Goal: Task Accomplishment & Management: Use online tool/utility

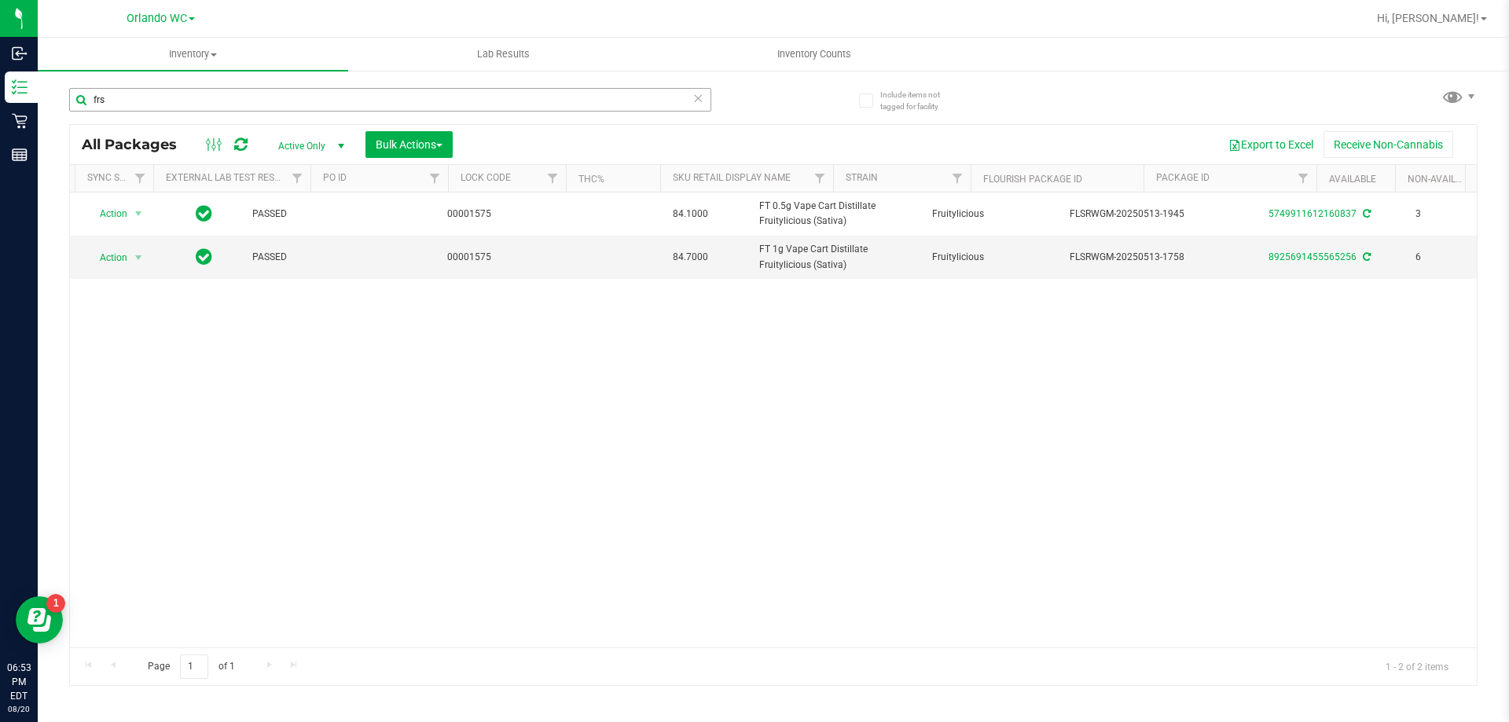
scroll to position [0, 90]
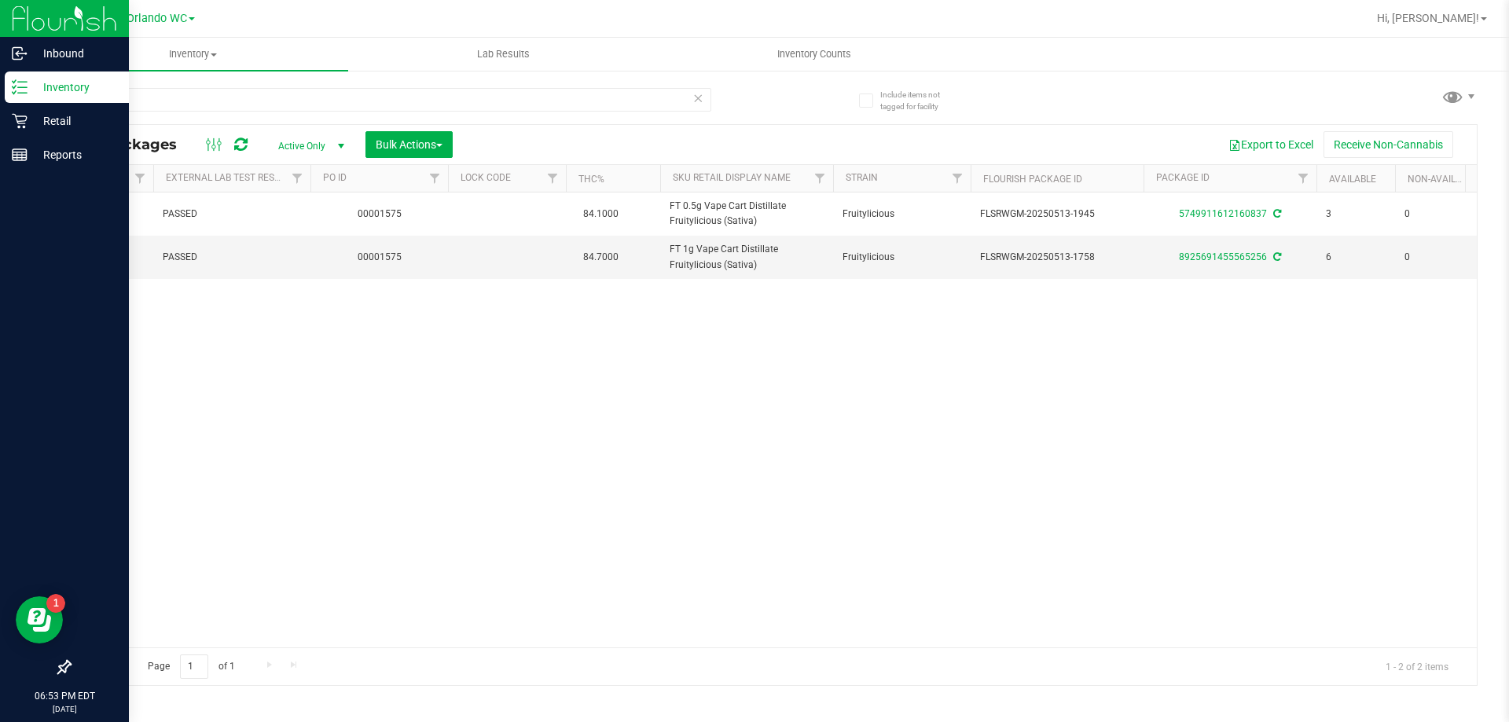
drag, startPoint x: 157, startPoint y: 98, endPoint x: 0, endPoint y: 104, distance: 157.3
click at [0, 104] on div "Inbound Inventory Retail Reports 06:53 PM EDT 08/20/2025 08/20 Orlando WC Hi, L…" at bounding box center [754, 361] width 1509 height 722
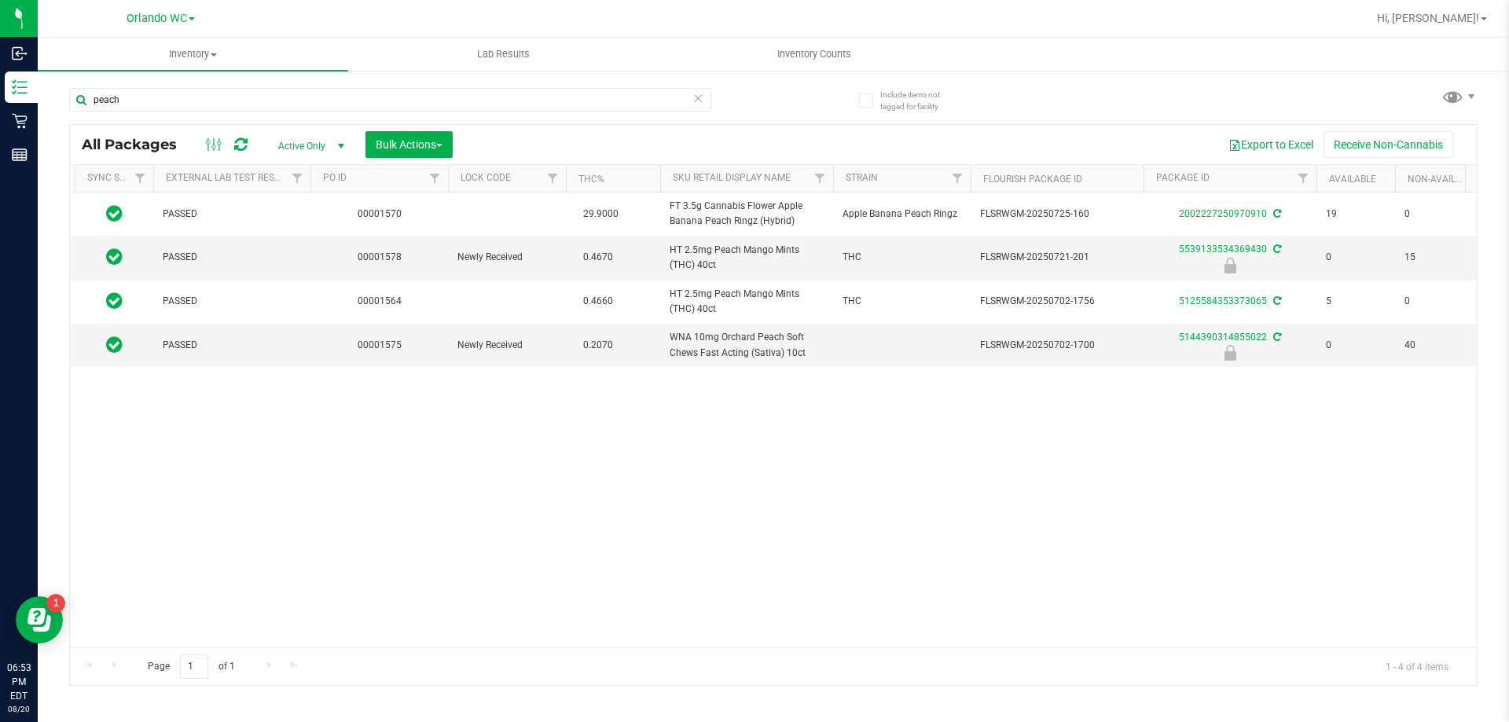
click at [278, 378] on div "Action Action Create package Edit attributes Global inventory Locate package Lo…" at bounding box center [773, 420] width 1407 height 455
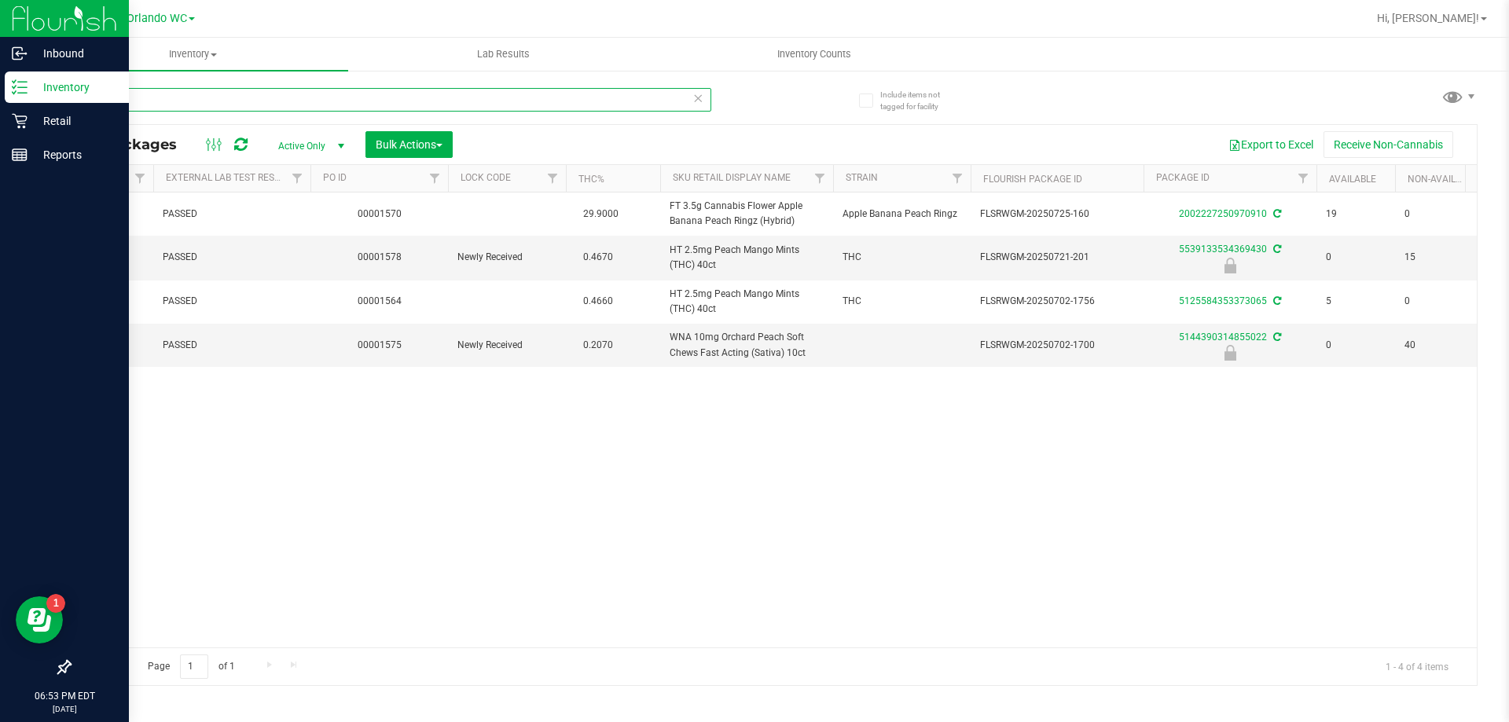
drag, startPoint x: 192, startPoint y: 108, endPoint x: 0, endPoint y: 20, distance: 210.7
click at [0, 24] on div "Inbound Inventory Retail Reports 06:53 PM EDT 08/20/2025 08/20 Orlando WC Hi, L…" at bounding box center [754, 361] width 1509 height 722
type input "mkh"
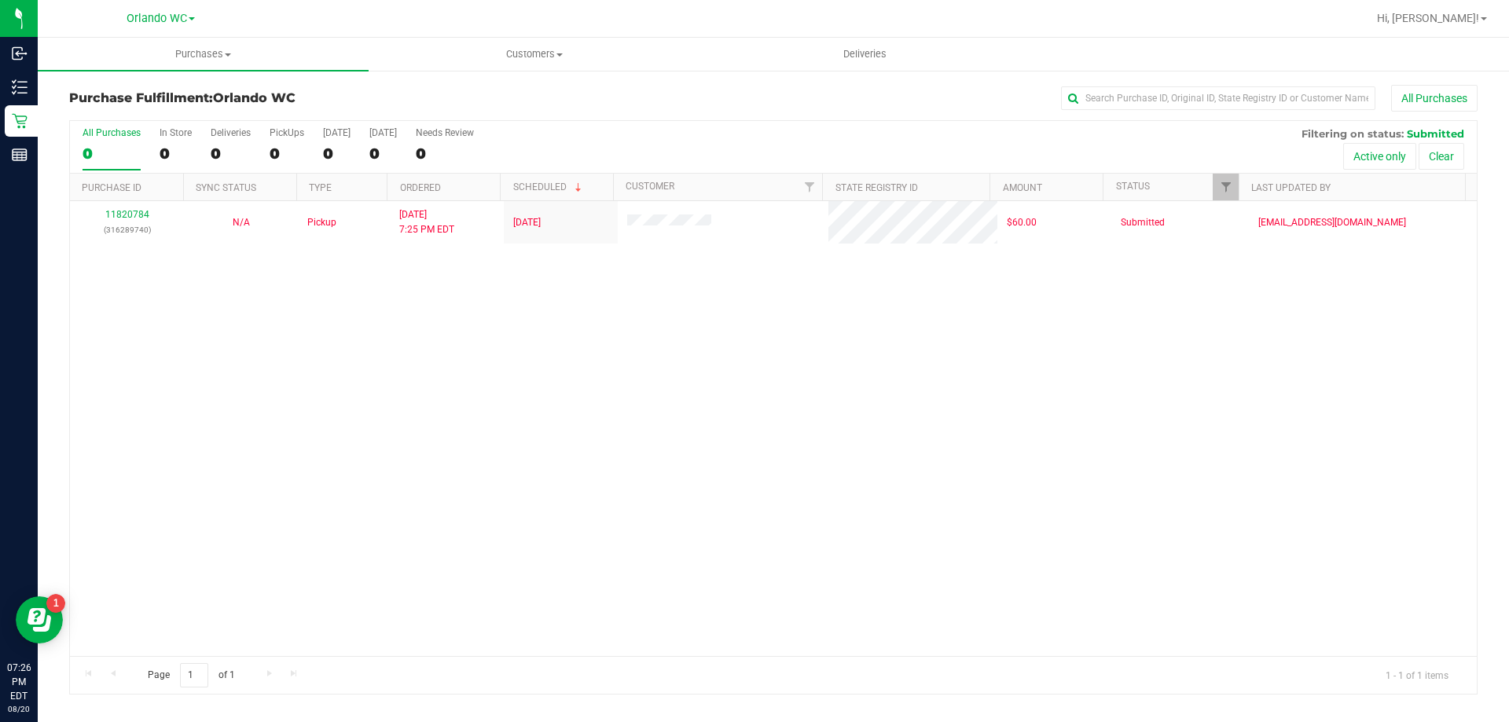
click at [683, 435] on div "11820784 (316289740) N/A Pickup [DATE] 7:25 PM EDT 8/20/2025 $60.00 Submitted […" at bounding box center [773, 428] width 1407 height 455
click at [683, 434] on div "11820784 (316289740) N/A Pickup [DATE] 7:25 PM EDT 8/20/2025 $60.00 Submitted […" at bounding box center [773, 428] width 1407 height 455
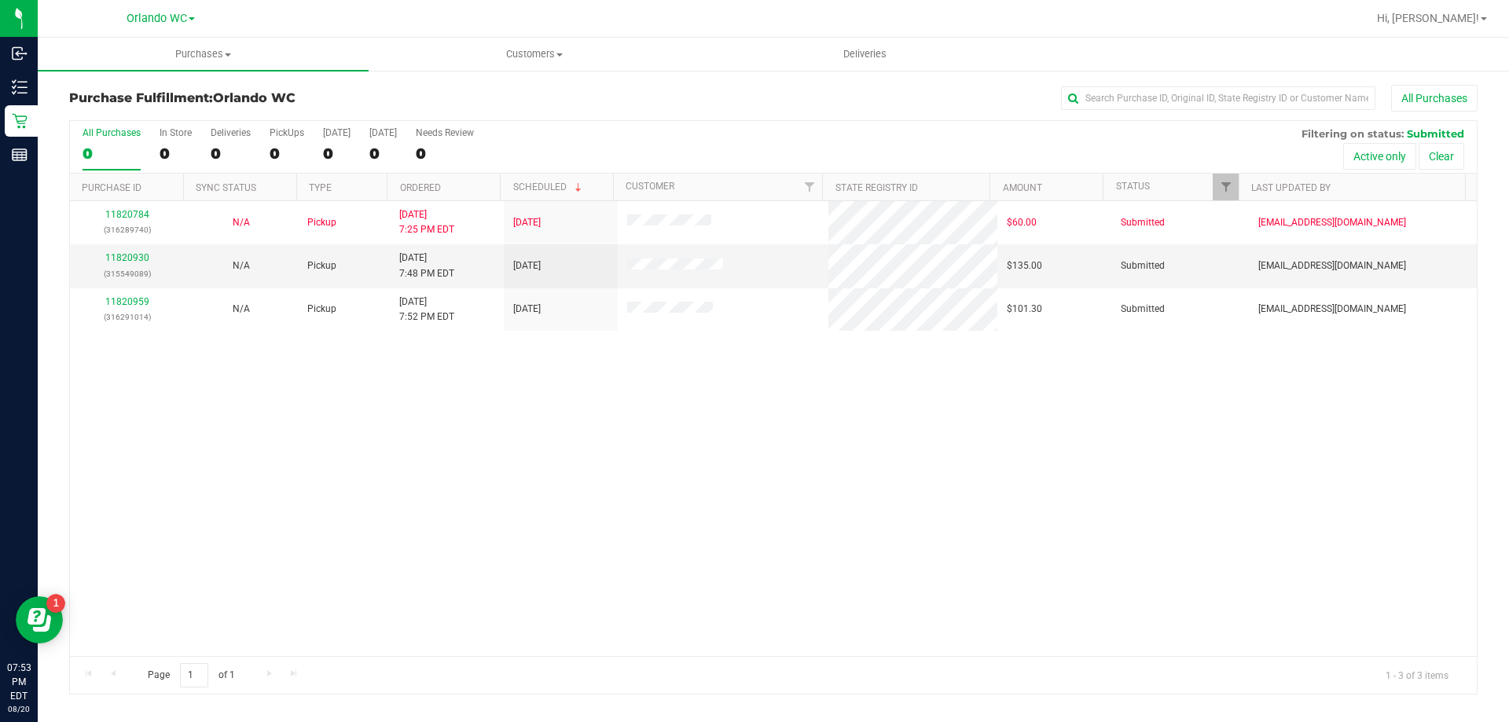
click at [411, 562] on div "11820784 (316289740) N/A Pickup [DATE] 7:25 PM EDT 8/20/2025 $60.00 Submitted […" at bounding box center [773, 428] width 1407 height 455
click at [138, 254] on link "11820930" at bounding box center [127, 257] width 44 height 11
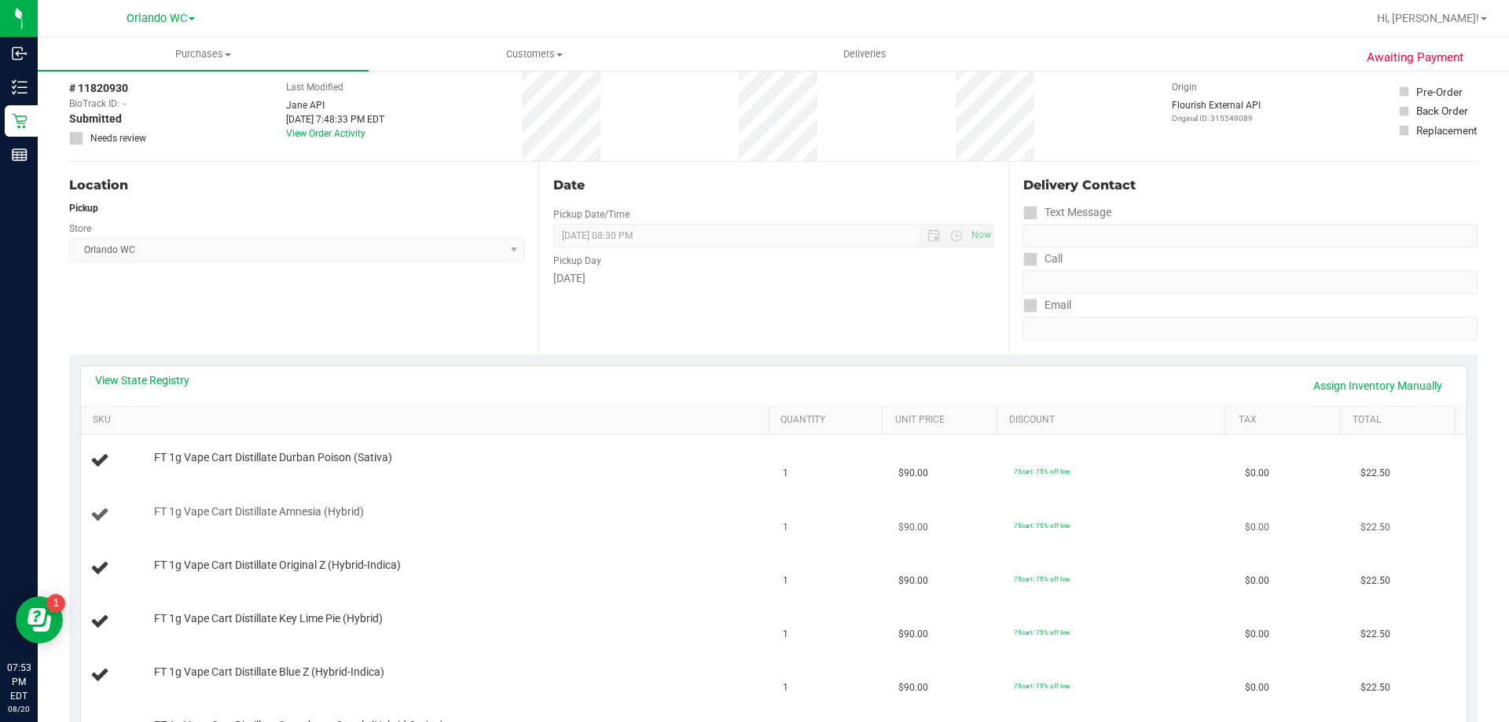
scroll to position [236, 0]
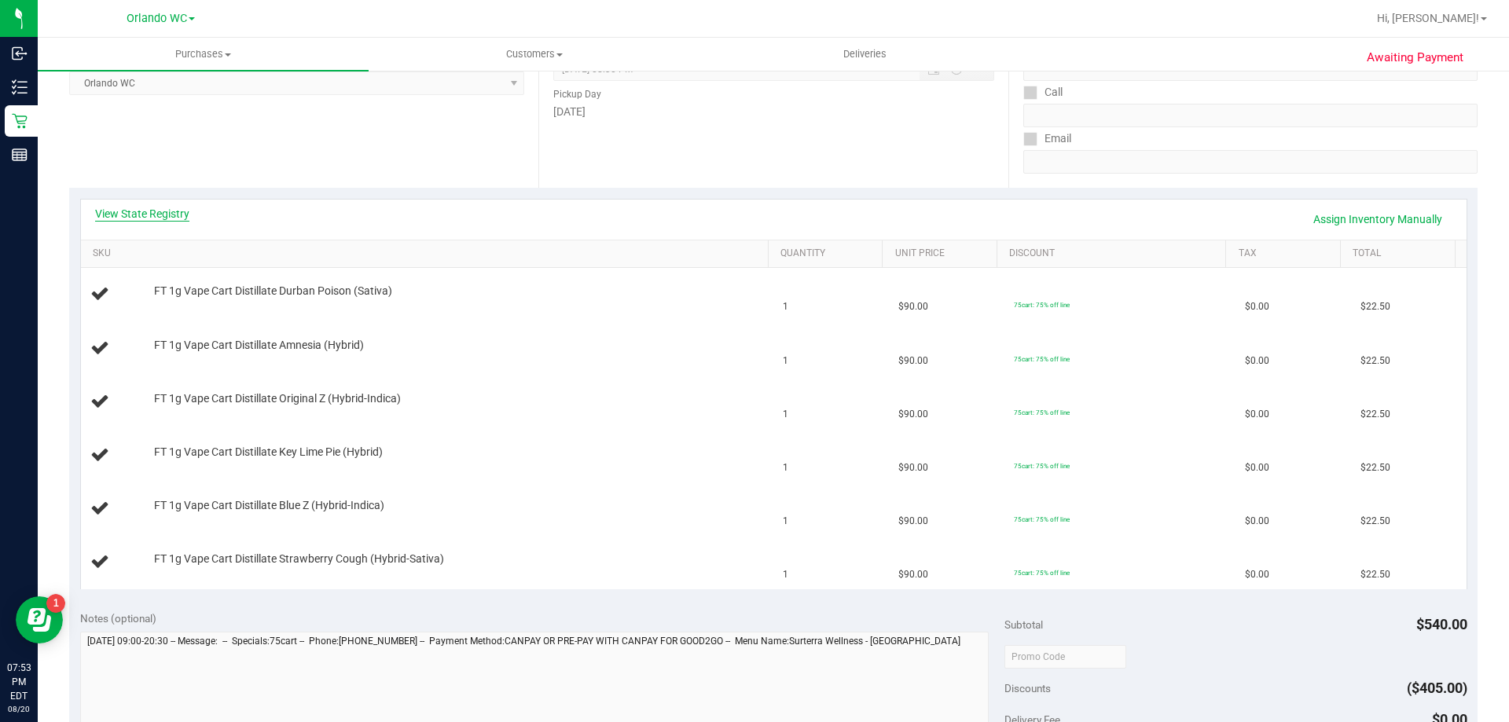
click at [129, 210] on link "View State Registry" at bounding box center [142, 214] width 94 height 16
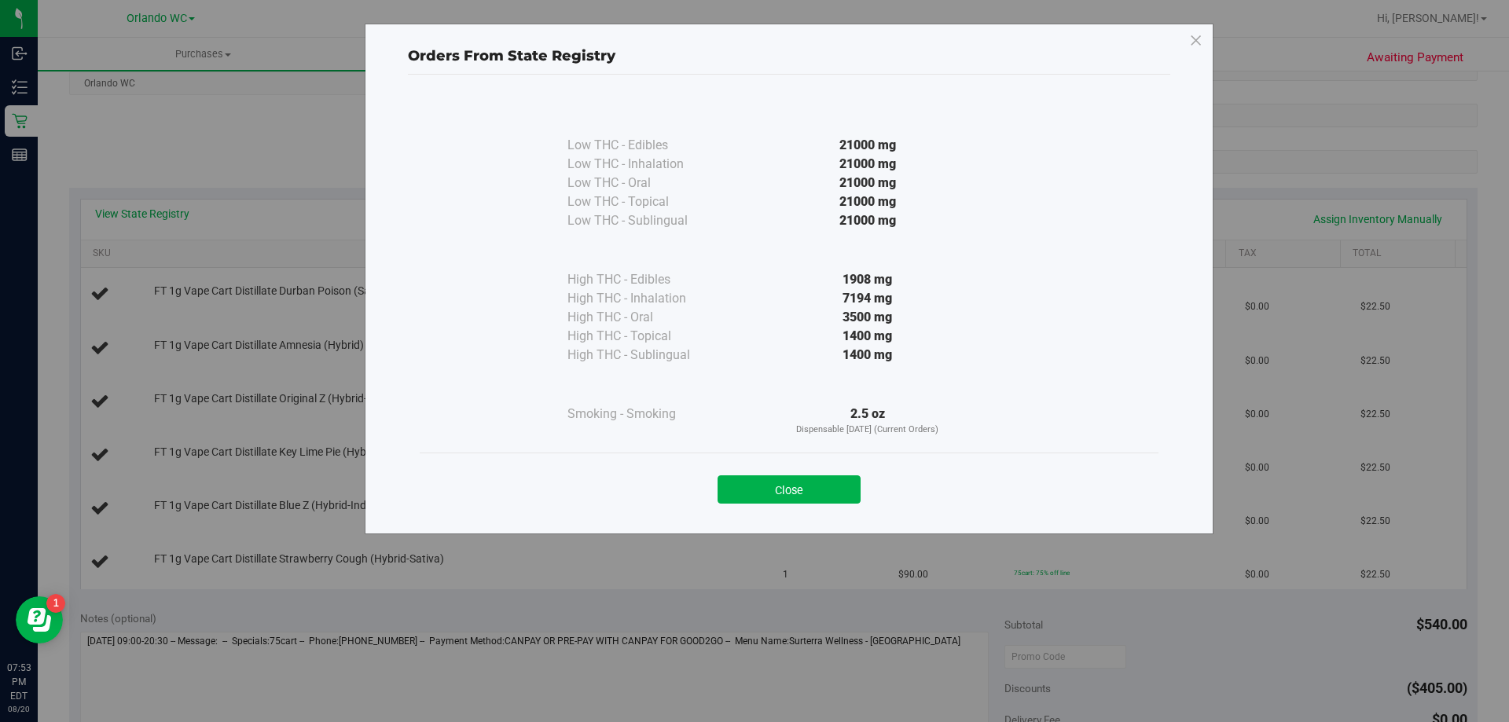
click at [852, 508] on div "Close" at bounding box center [789, 485] width 739 height 64
click at [837, 508] on div "Close" at bounding box center [789, 485] width 739 height 64
click at [789, 492] on button "Close" at bounding box center [789, 490] width 143 height 28
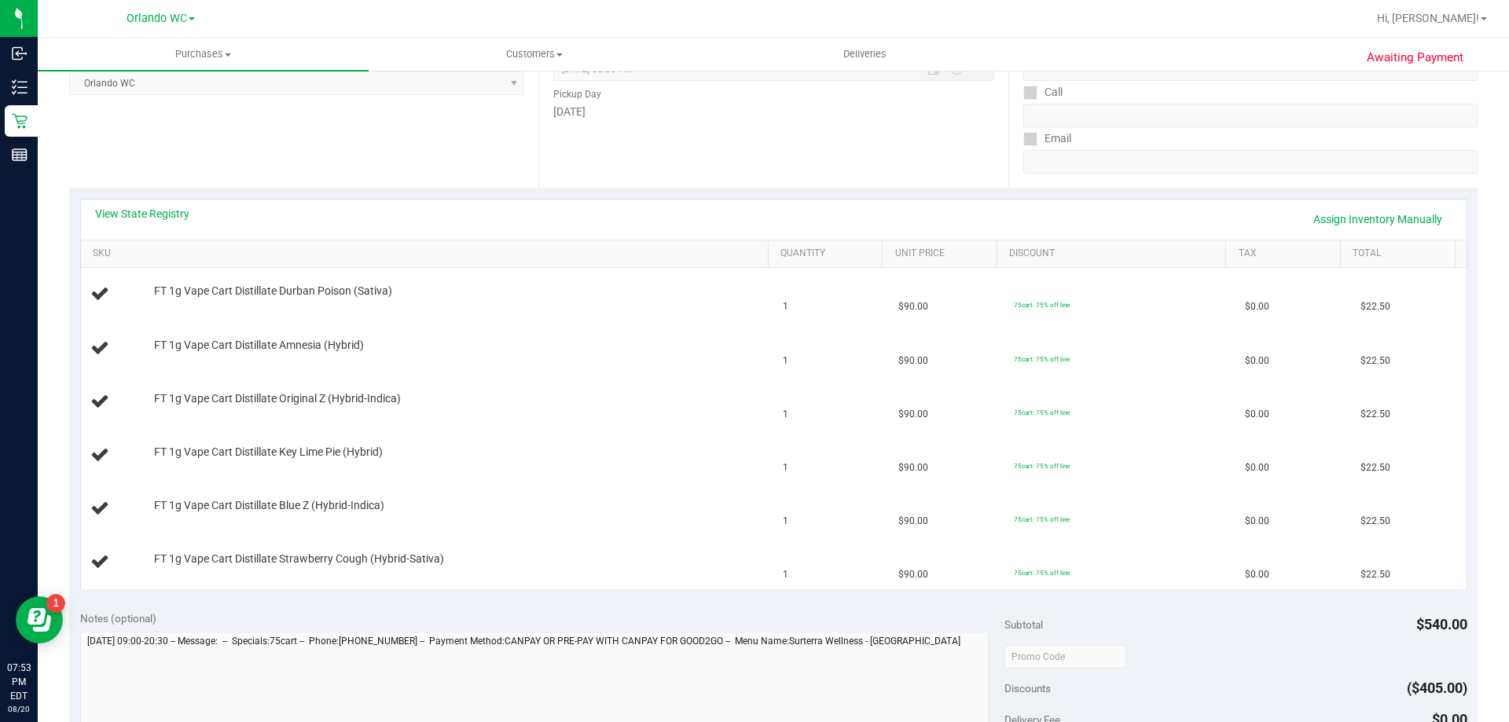
click at [166, 222] on div "View State Registry Assign Inventory Manually" at bounding box center [774, 219] width 1358 height 27
click at [165, 215] on link "View State Registry" at bounding box center [142, 214] width 94 height 16
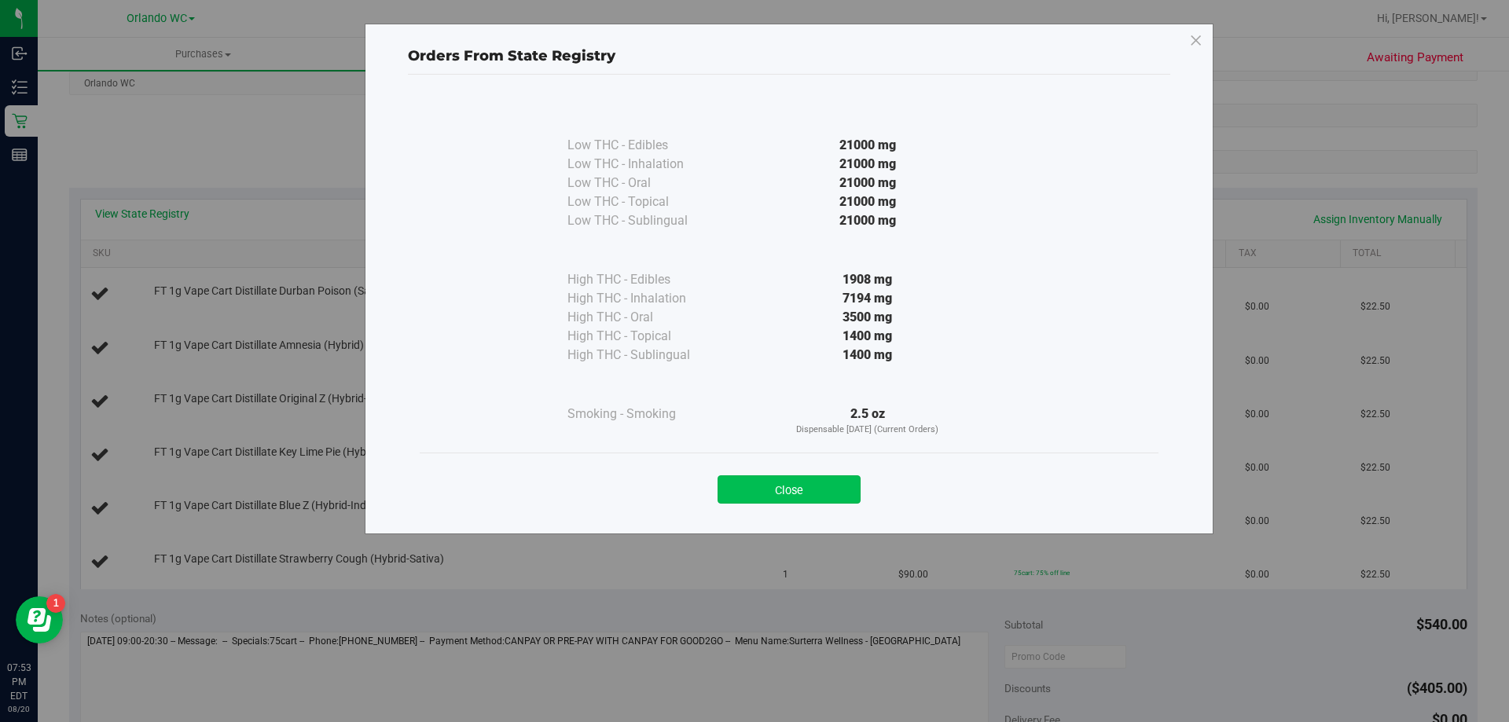
click at [804, 495] on button "Close" at bounding box center [789, 490] width 143 height 28
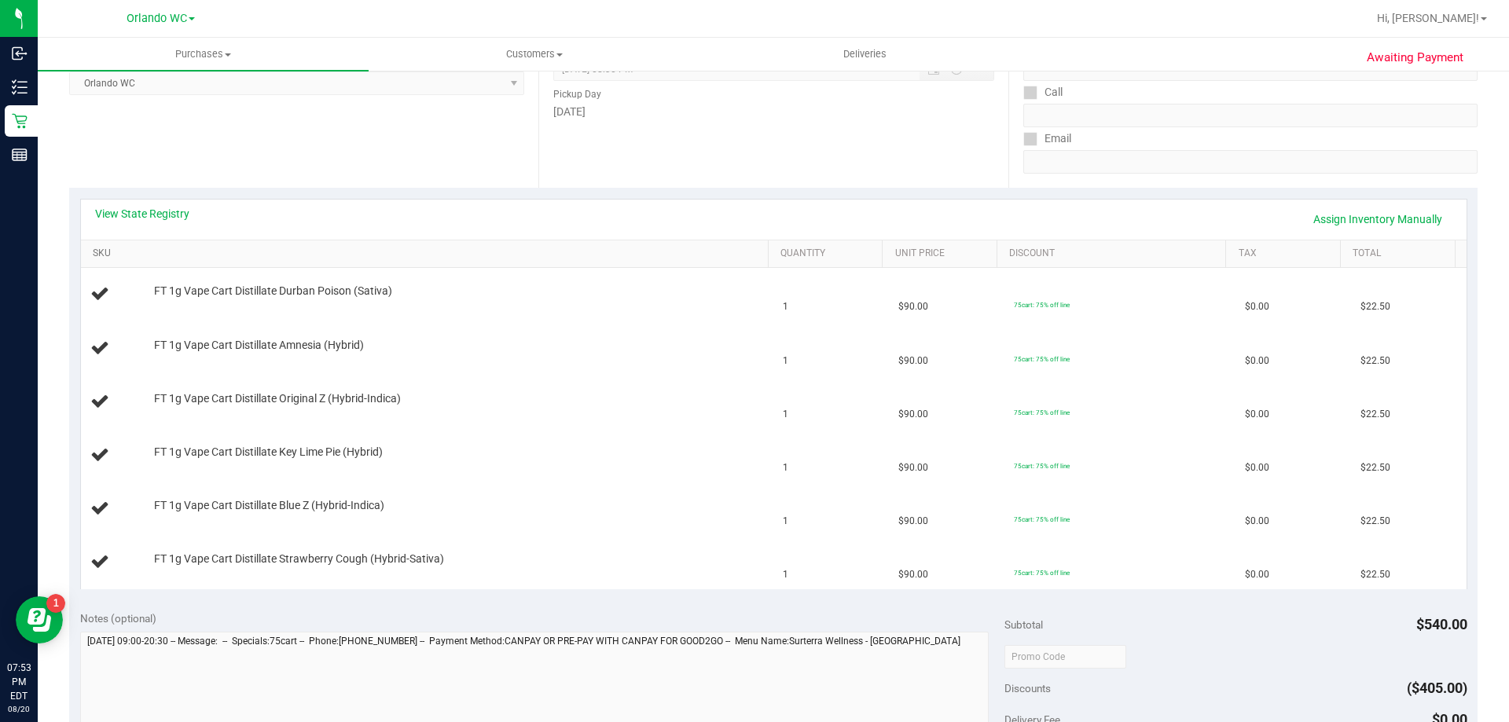
click at [199, 255] on link "SKU" at bounding box center [427, 254] width 669 height 13
drag, startPoint x: 802, startPoint y: 480, endPoint x: 678, endPoint y: 224, distance: 284.1
click at [678, 224] on div "View State Registry Assign Inventory Manually" at bounding box center [774, 219] width 1358 height 27
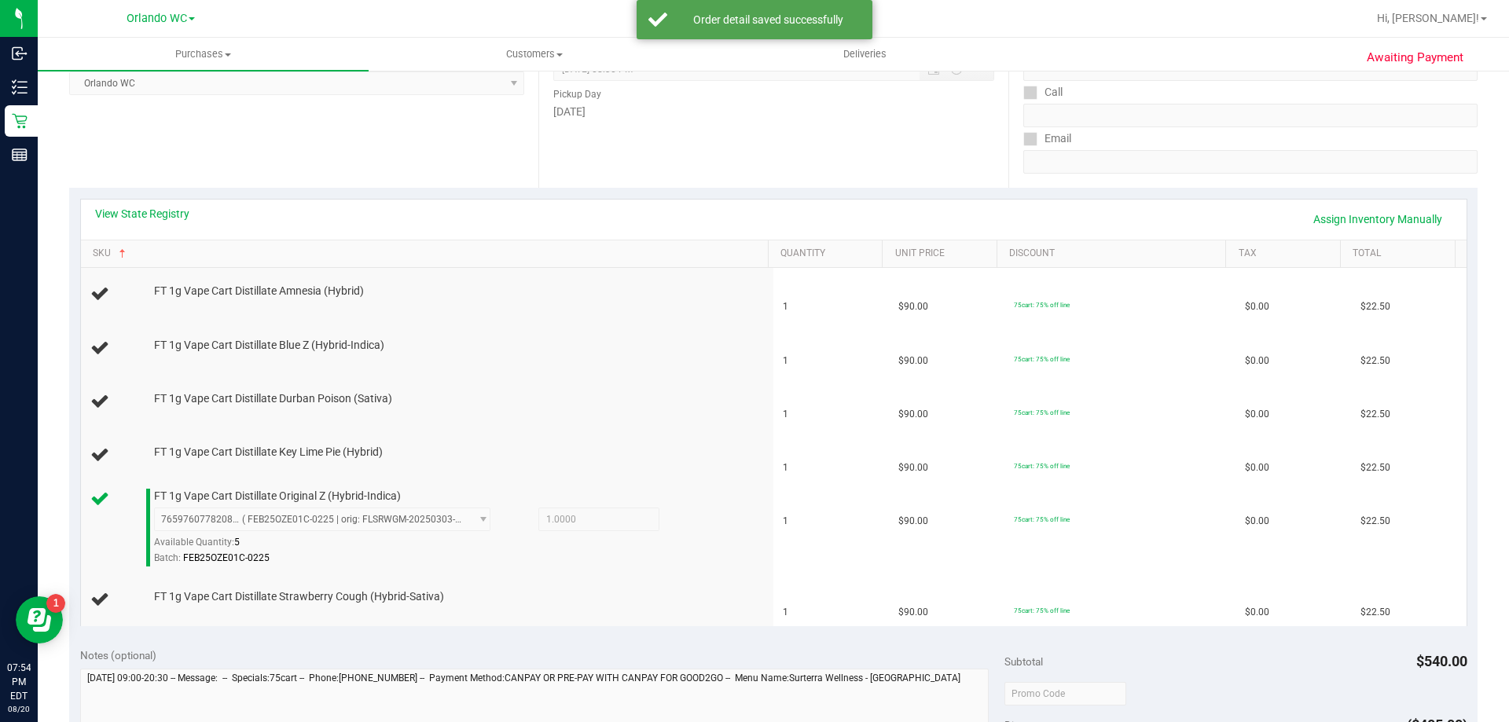
click at [528, 654] on div "Notes (optional)" at bounding box center [542, 656] width 925 height 16
click at [181, 660] on div "Notes (optional)" at bounding box center [542, 656] width 925 height 16
drag, startPoint x: 115, startPoint y: 655, endPoint x: 255, endPoint y: 667, distance: 140.4
click at [255, 667] on div "Notes (optional)" at bounding box center [542, 736] width 925 height 176
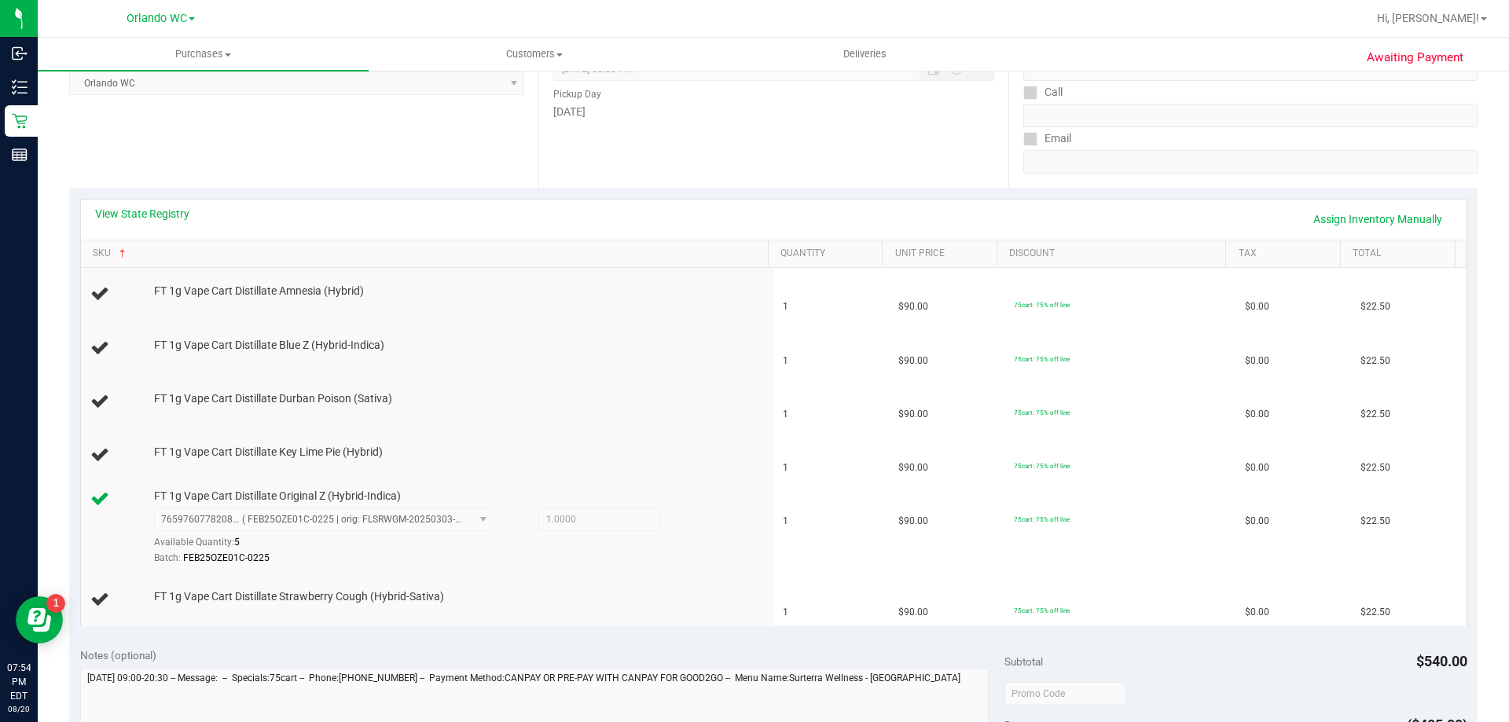
click at [257, 667] on div "Notes (optional)" at bounding box center [542, 736] width 925 height 176
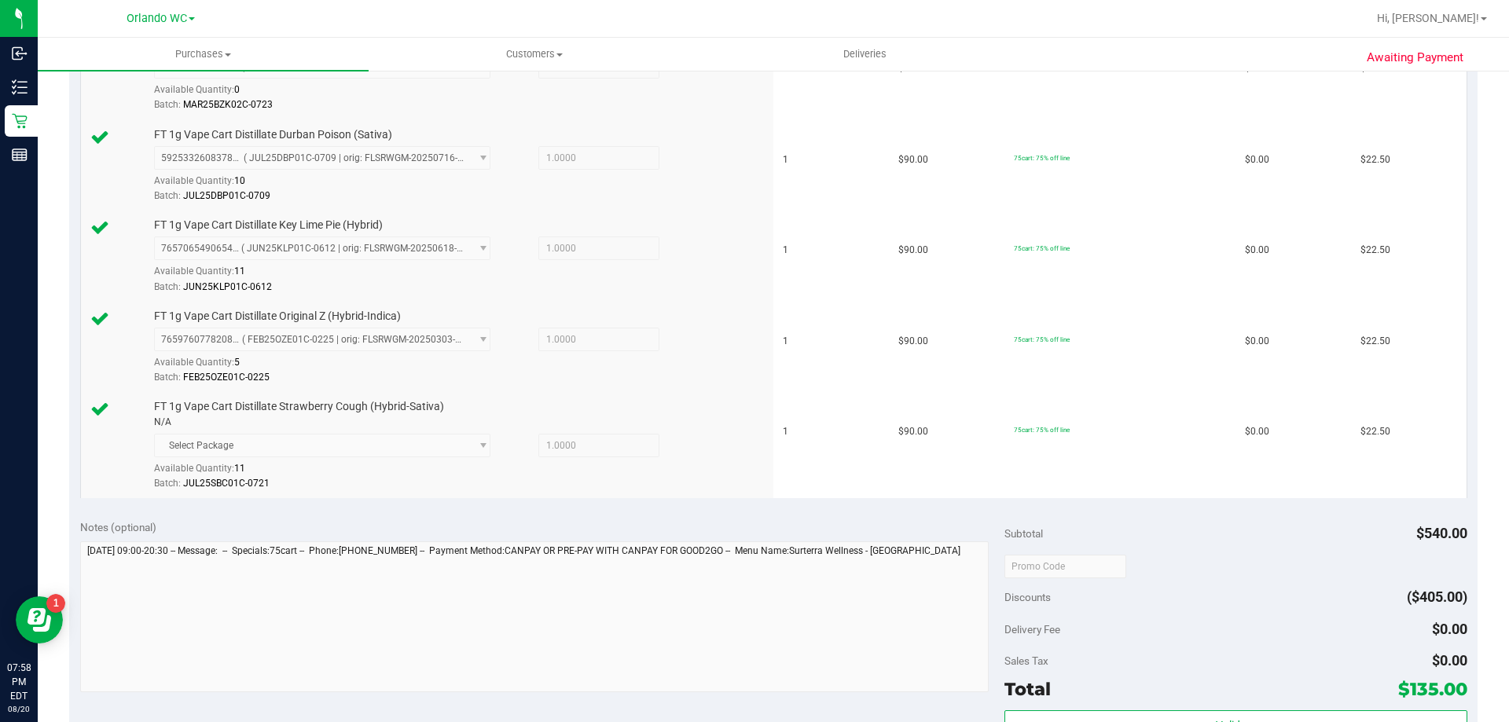
scroll to position [786, 0]
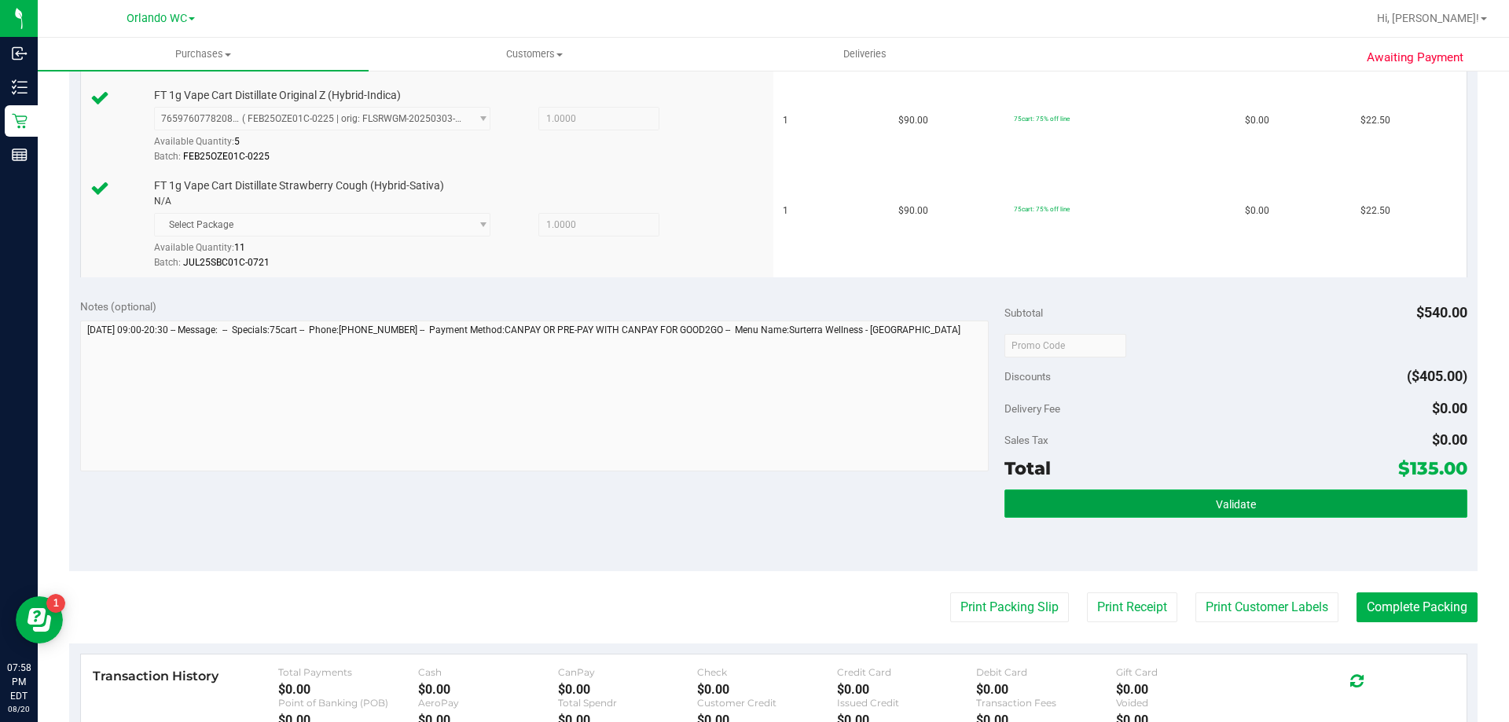
click at [1260, 490] on button "Validate" at bounding box center [1236, 504] width 462 height 28
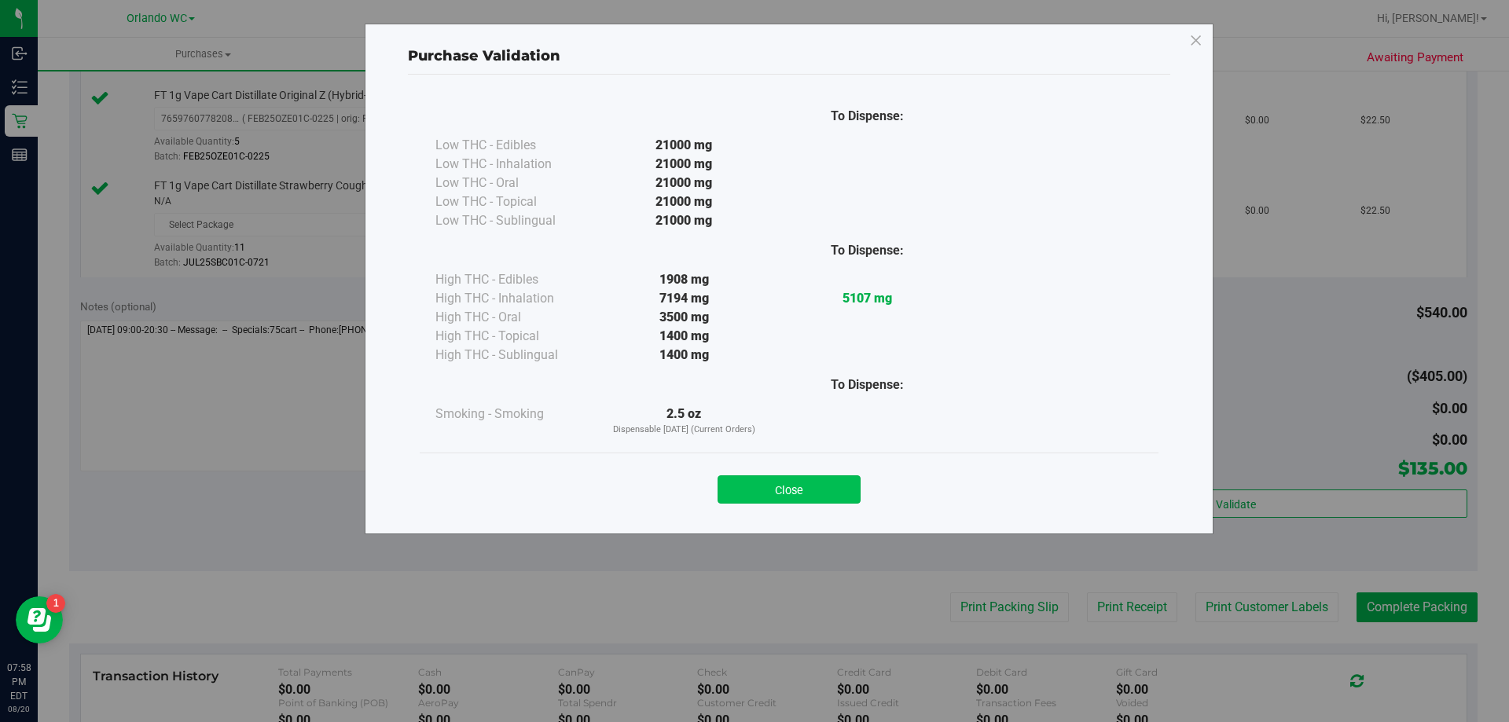
click at [811, 486] on button "Close" at bounding box center [789, 490] width 143 height 28
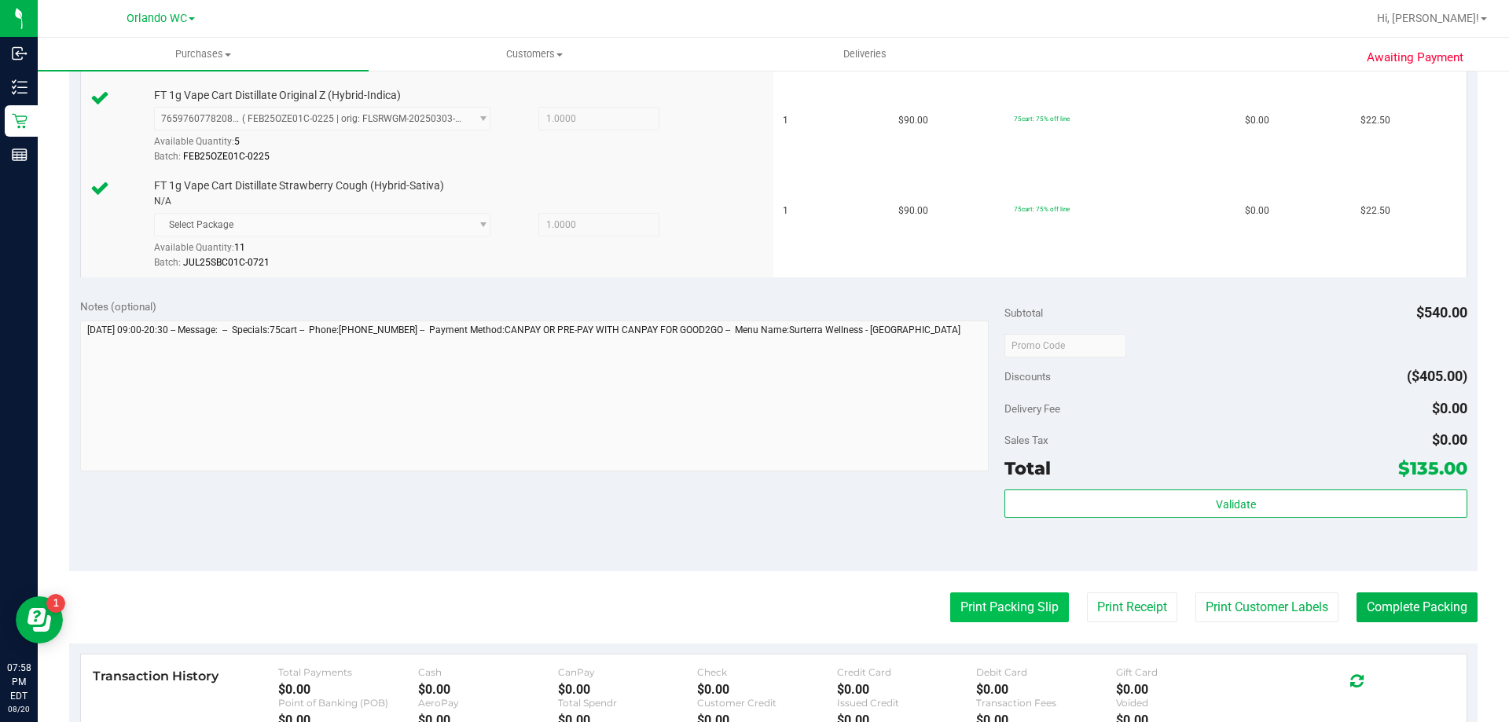
click at [1009, 599] on button "Print Packing Slip" at bounding box center [1009, 608] width 119 height 30
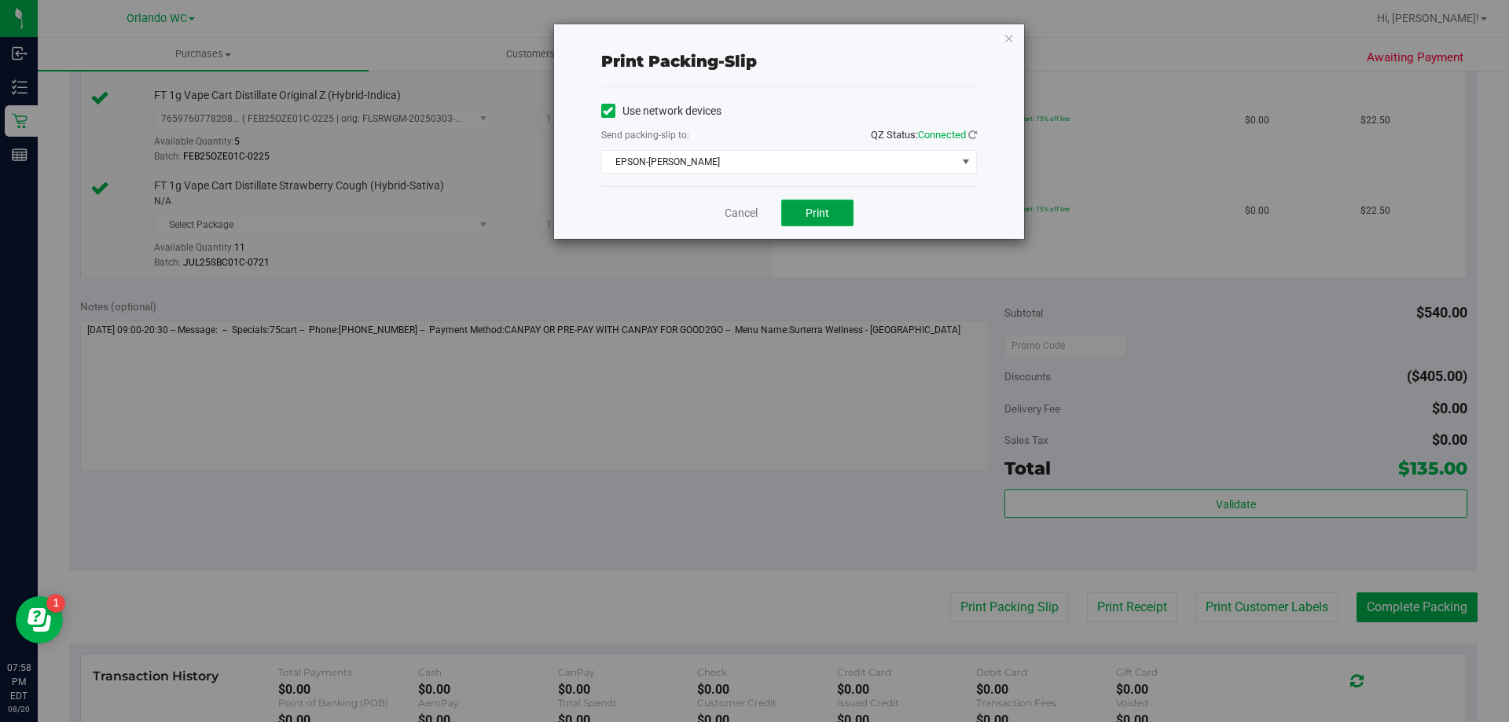
click at [833, 205] on button "Print" at bounding box center [817, 213] width 72 height 27
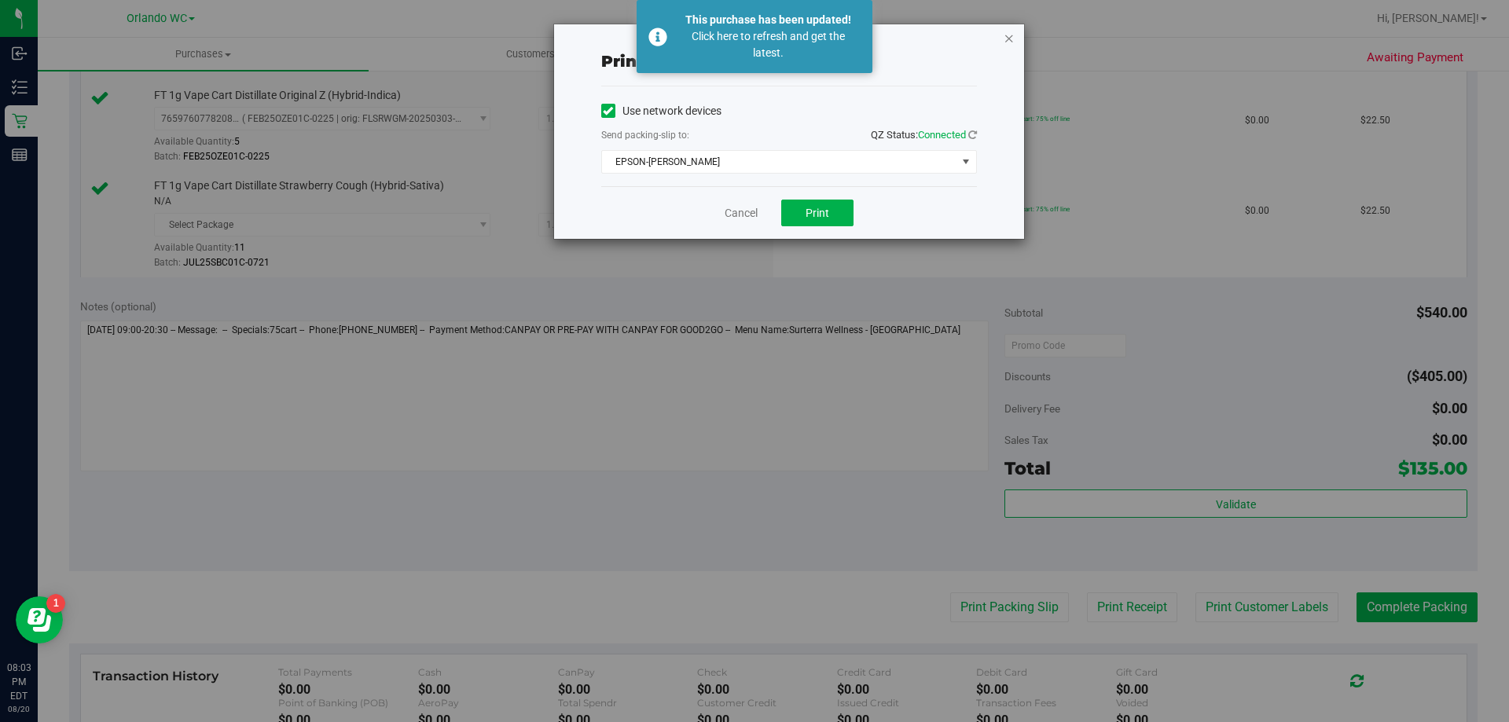
click at [1011, 35] on icon "button" at bounding box center [1009, 37] width 11 height 19
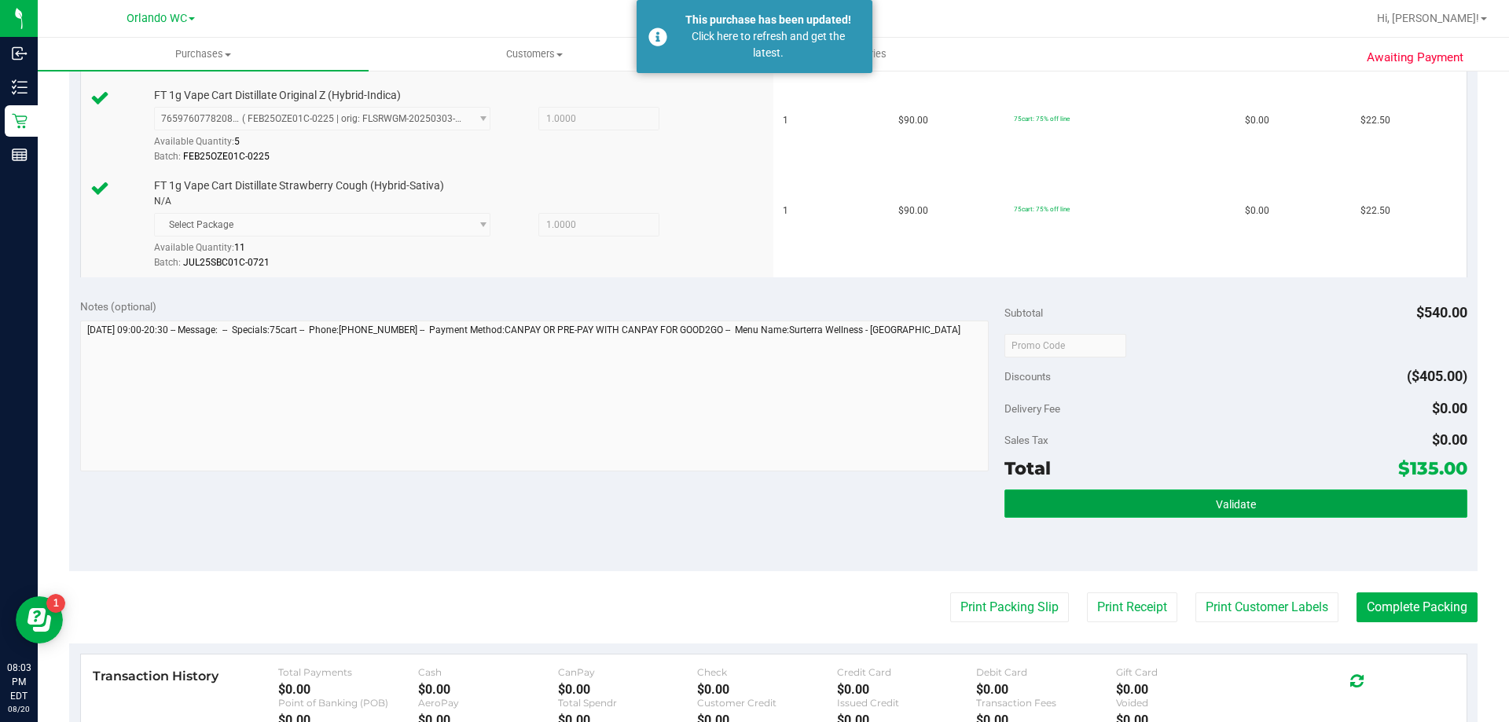
click at [1233, 514] on button "Validate" at bounding box center [1236, 504] width 462 height 28
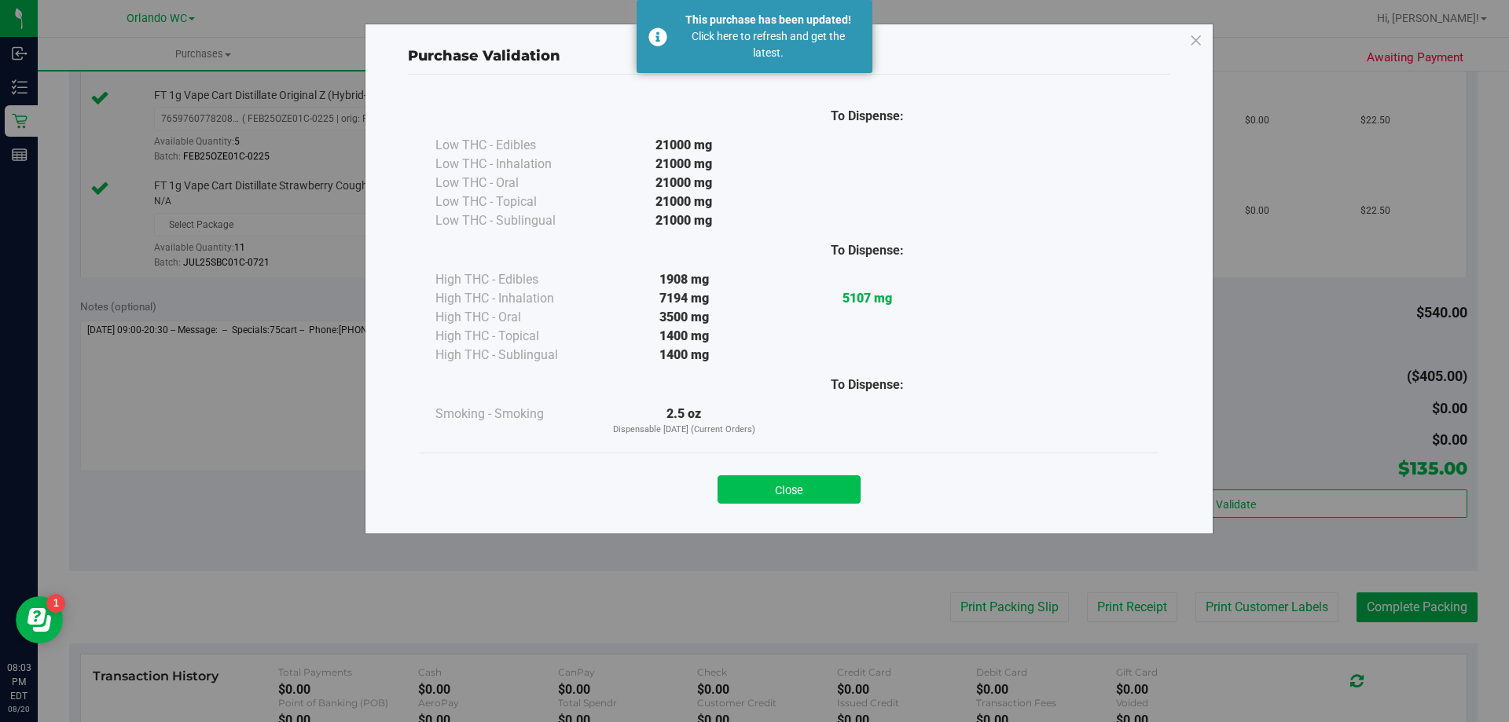
click at [832, 487] on button "Close" at bounding box center [789, 490] width 143 height 28
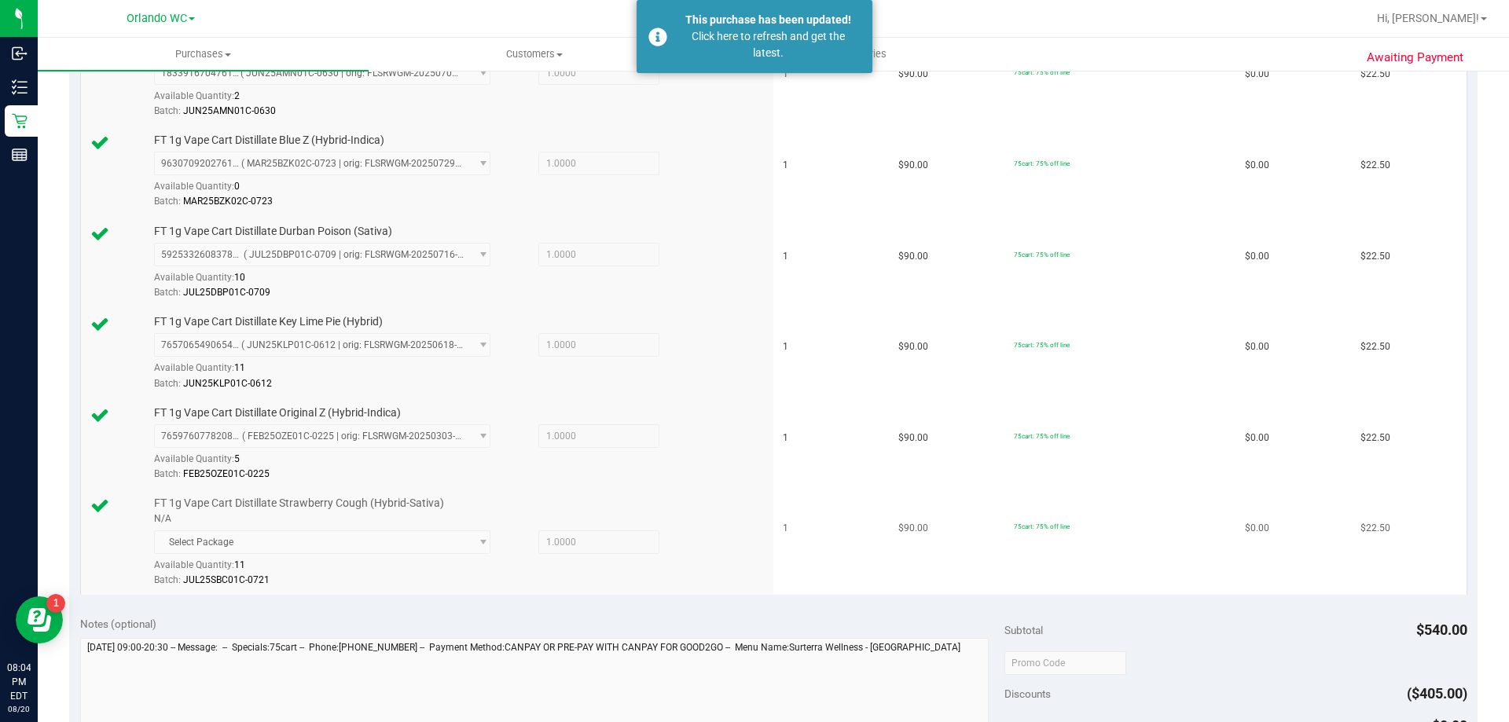
scroll to position [708, 0]
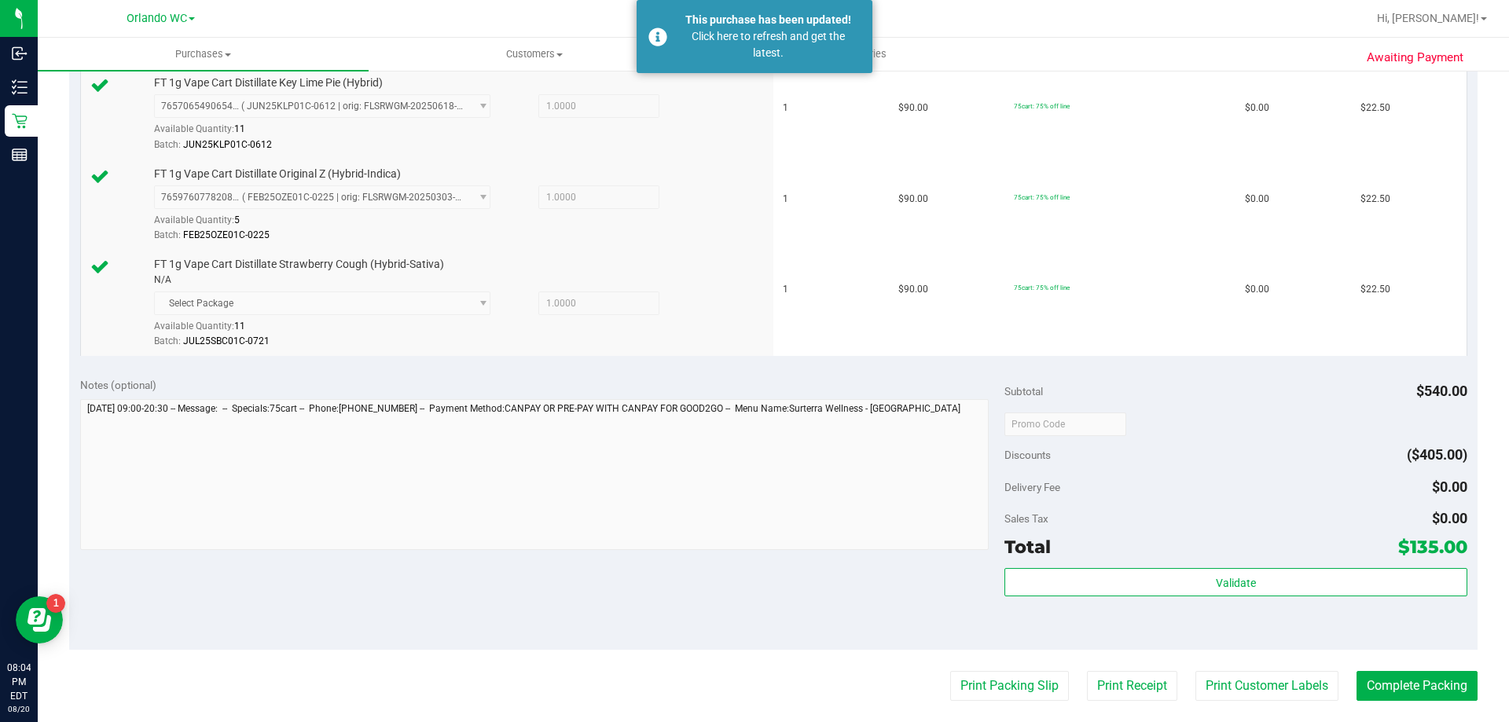
click at [1411, 668] on purchase-details "Back Edit Purchase Cancel Purchase View Profile # 11820930 BioTrack ID: - Submi…" at bounding box center [773, 196] width 1409 height 1639
click at [1417, 682] on button "Complete Packing" at bounding box center [1417, 686] width 121 height 30
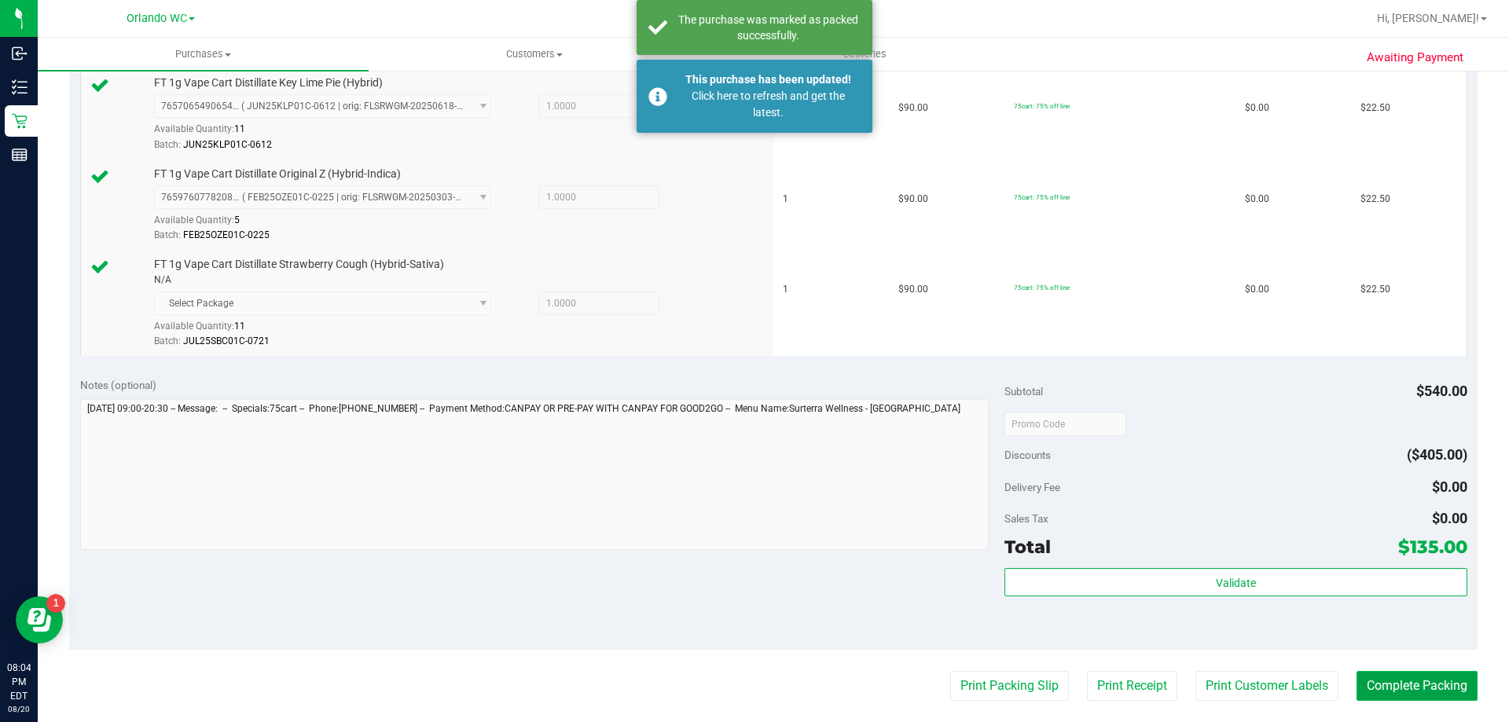
click at [1417, 681] on button "Complete Packing" at bounding box center [1417, 686] width 121 height 30
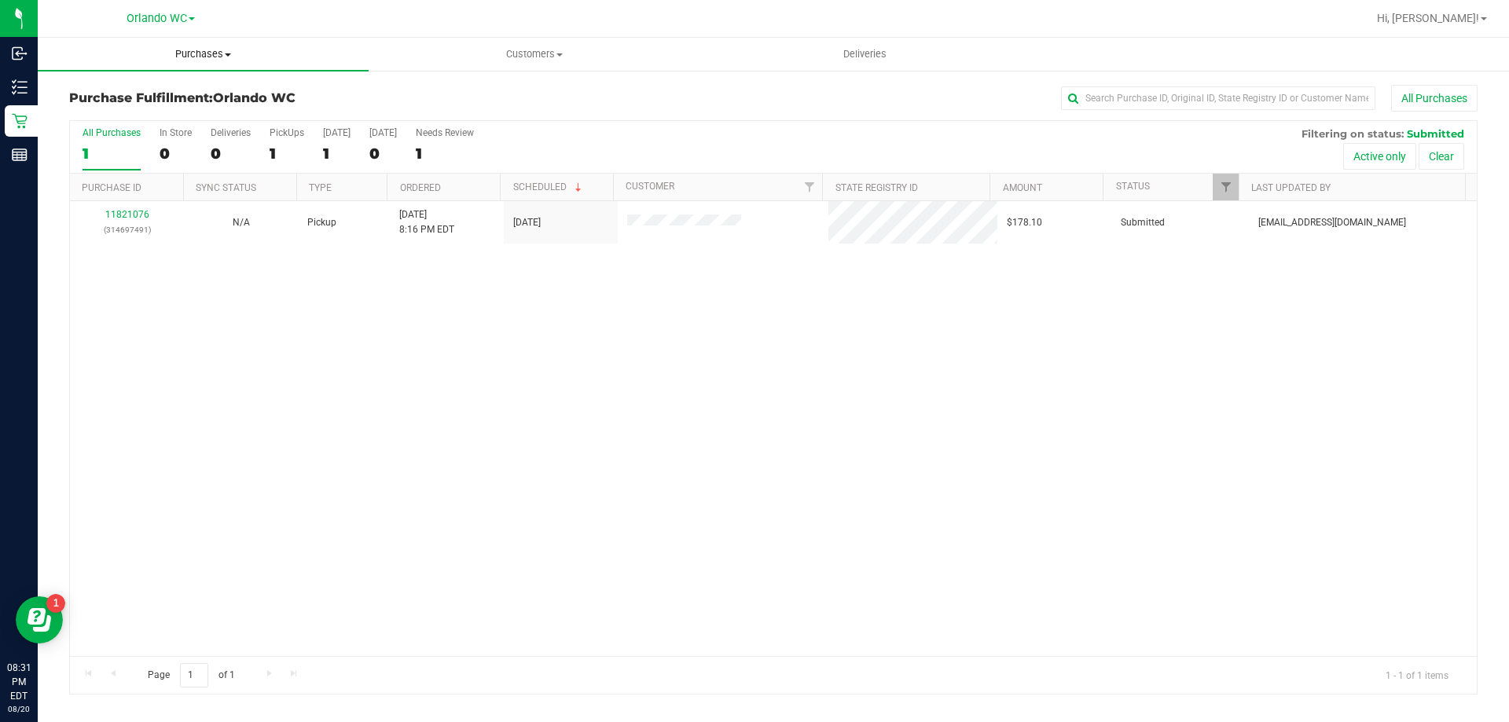
click at [175, 57] on span "Purchases" at bounding box center [203, 54] width 331 height 14
click at [126, 57] on span "Purchases" at bounding box center [203, 54] width 331 height 14
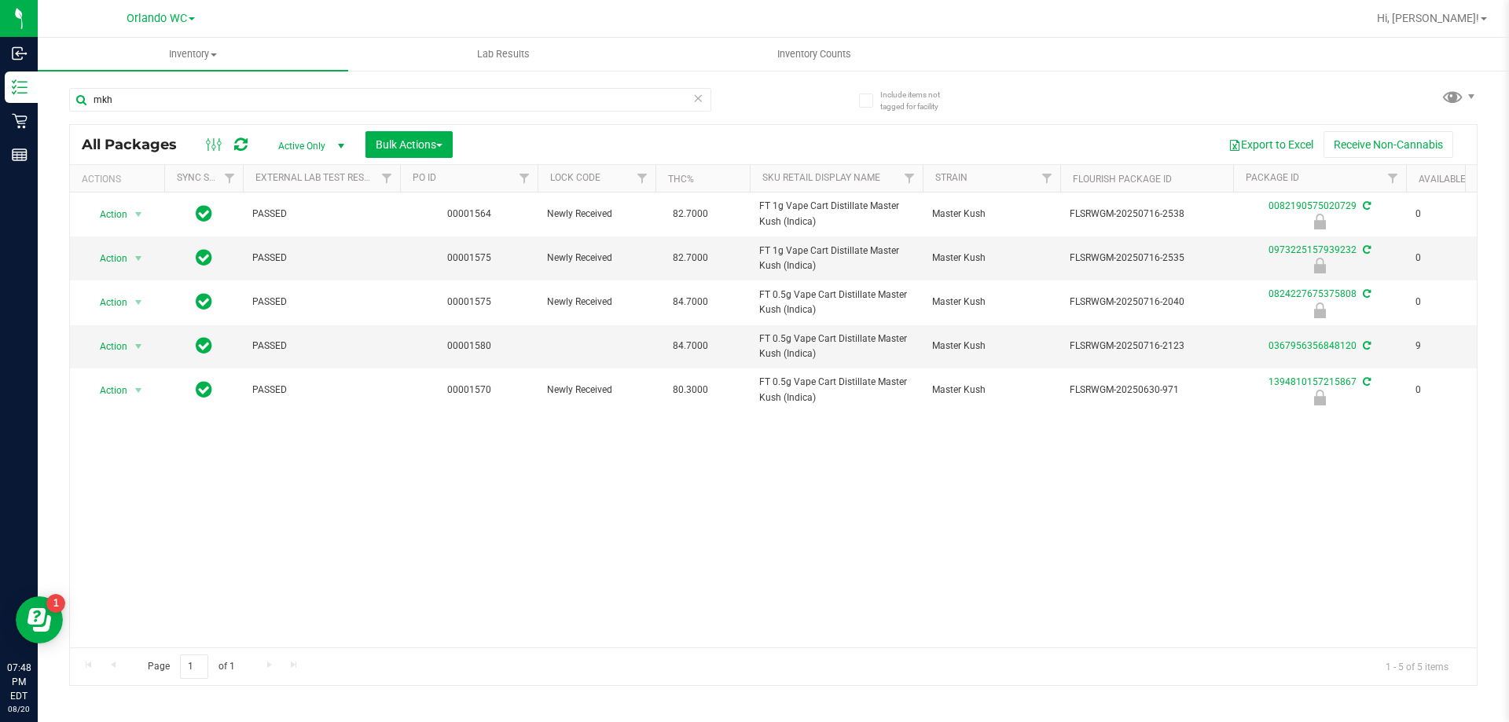
scroll to position [0, 90]
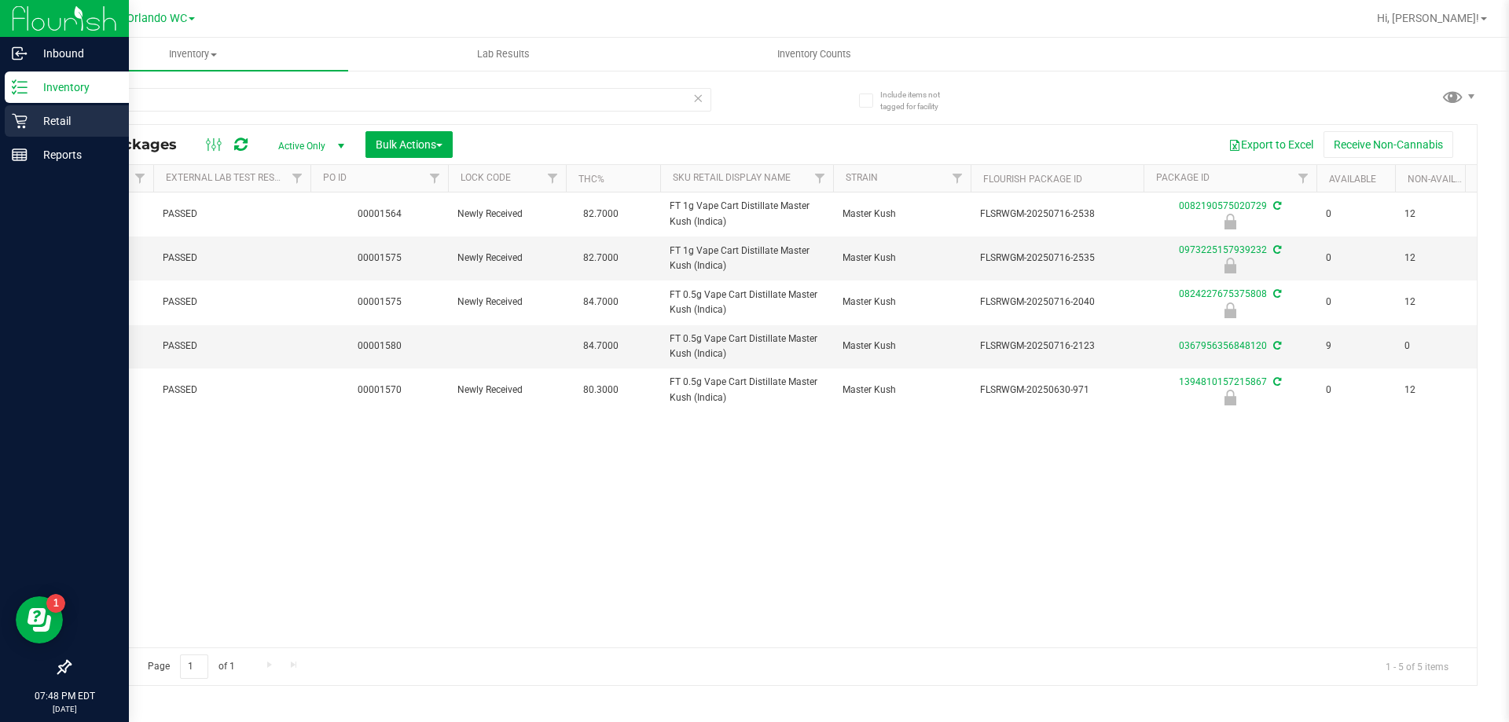
click at [57, 121] on p "Retail" at bounding box center [75, 121] width 94 height 19
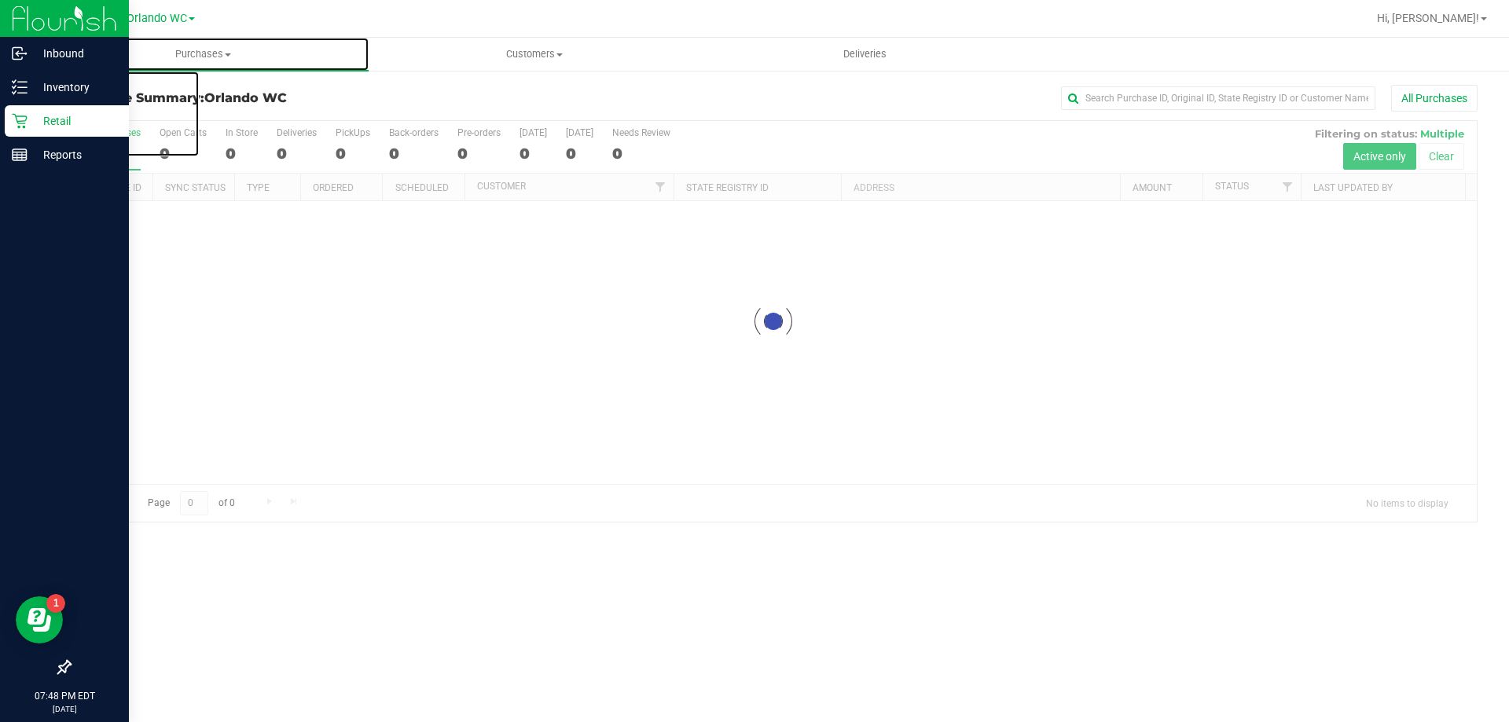
click at [172, 55] on span "Purchases" at bounding box center [203, 54] width 331 height 14
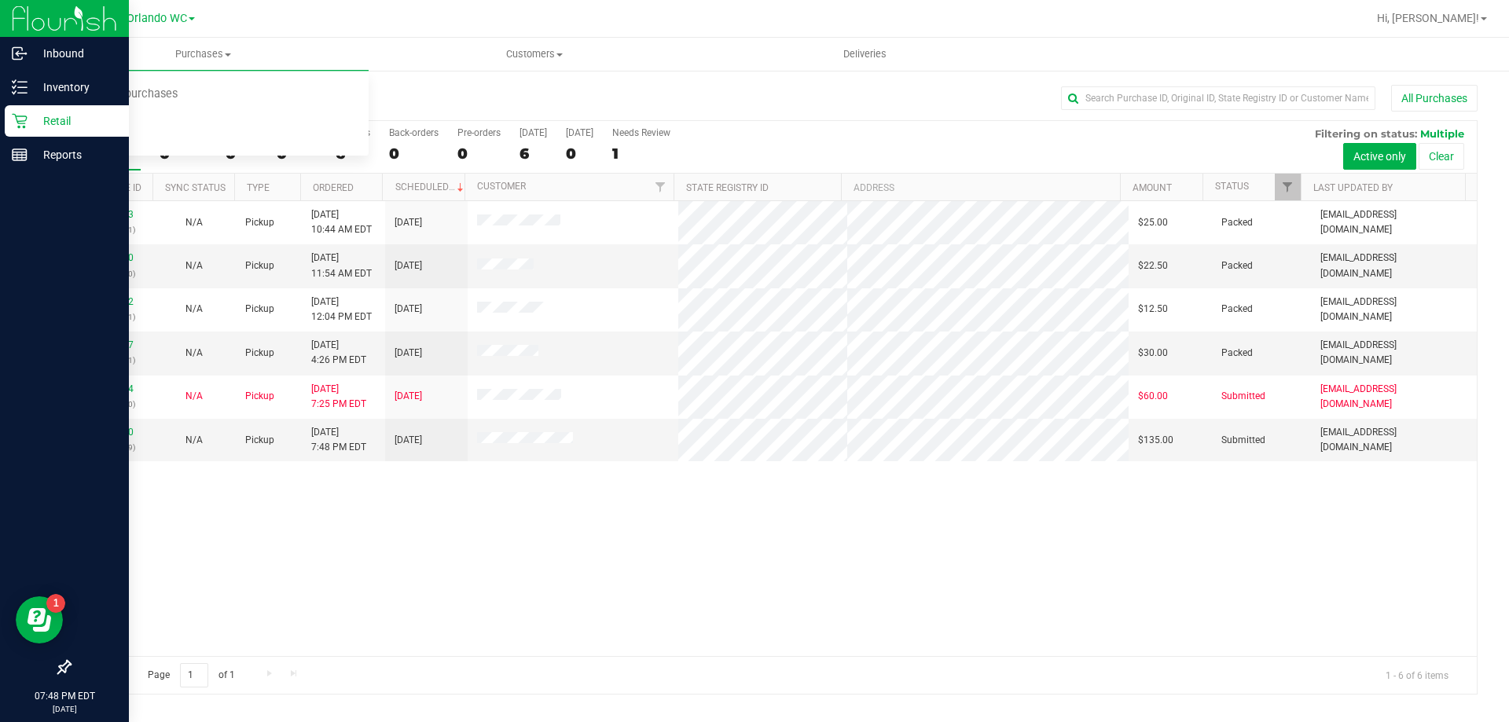
click at [383, 499] on div "11817023 (316179011) N/A Pickup 8/20/2025 10:44 AM EDT 8/20/2025 $25.00 Packed …" at bounding box center [773, 428] width 1407 height 455
click at [1101, 528] on div "11817023 (316179011) N/A Pickup 8/20/2025 10:44 AM EDT 8/20/2025 $25.00 Packed …" at bounding box center [773, 428] width 1407 height 455
click at [444, 573] on div "11817023 (316179011) N/A Pickup 8/20/2025 10:44 AM EDT 8/20/2025 $25.00 Packed …" at bounding box center [773, 428] width 1407 height 455
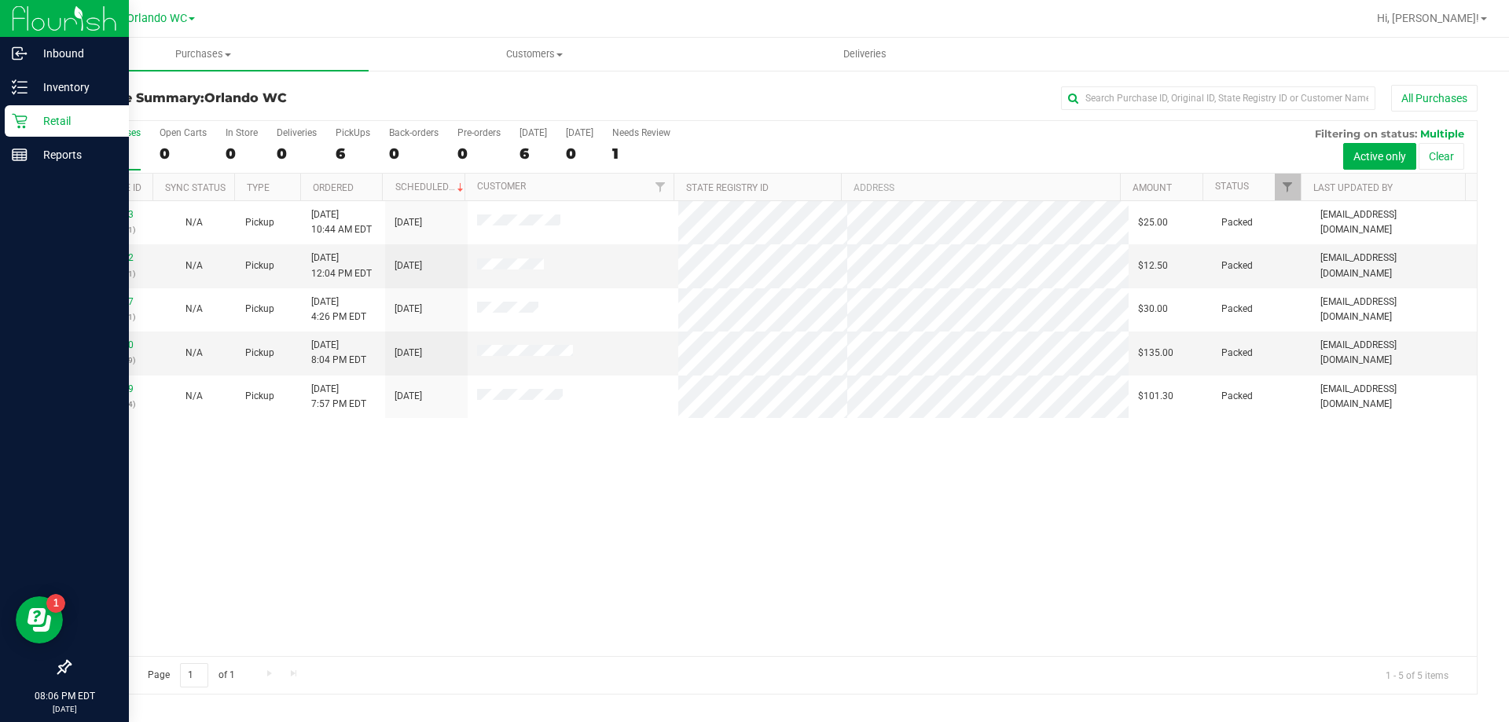
click at [889, 549] on div "11817023 (316179011) N/A Pickup 8/20/2025 10:44 AM EDT 8/20/2025 $25.00 Packed …" at bounding box center [773, 428] width 1407 height 455
click at [518, 450] on div "11817023 (316179011) N/A Pickup 8/20/2025 10:44 AM EDT 8/20/2025 $25.00 Packed …" at bounding box center [773, 428] width 1407 height 455
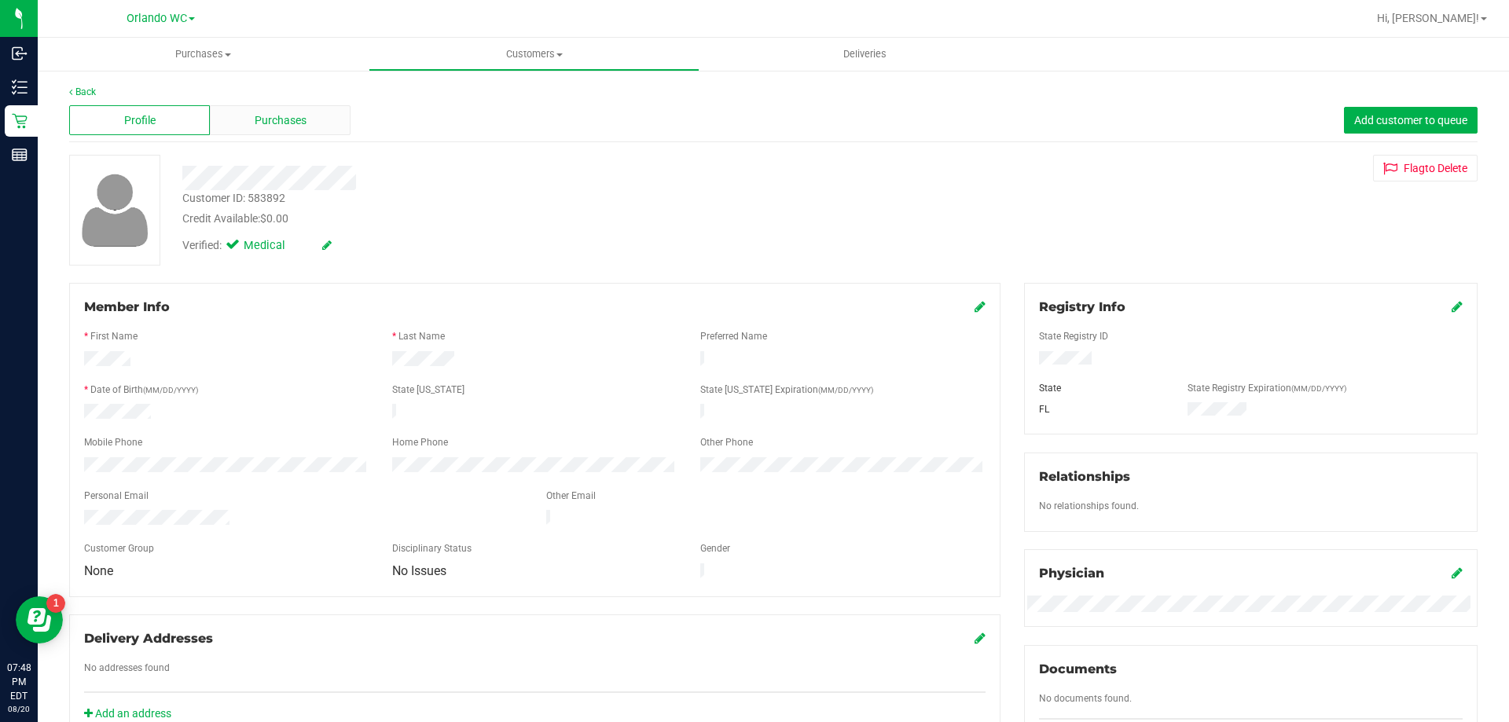
click at [307, 123] on div "Purchases" at bounding box center [280, 120] width 141 height 30
click at [284, 116] on span "Purchases" at bounding box center [281, 120] width 52 height 17
click at [289, 121] on span "Purchases" at bounding box center [281, 120] width 52 height 17
click at [268, 104] on div "Profile Purchases Add customer to queue" at bounding box center [773, 120] width 1409 height 43
click at [276, 112] on span "Purchases" at bounding box center [281, 120] width 52 height 17
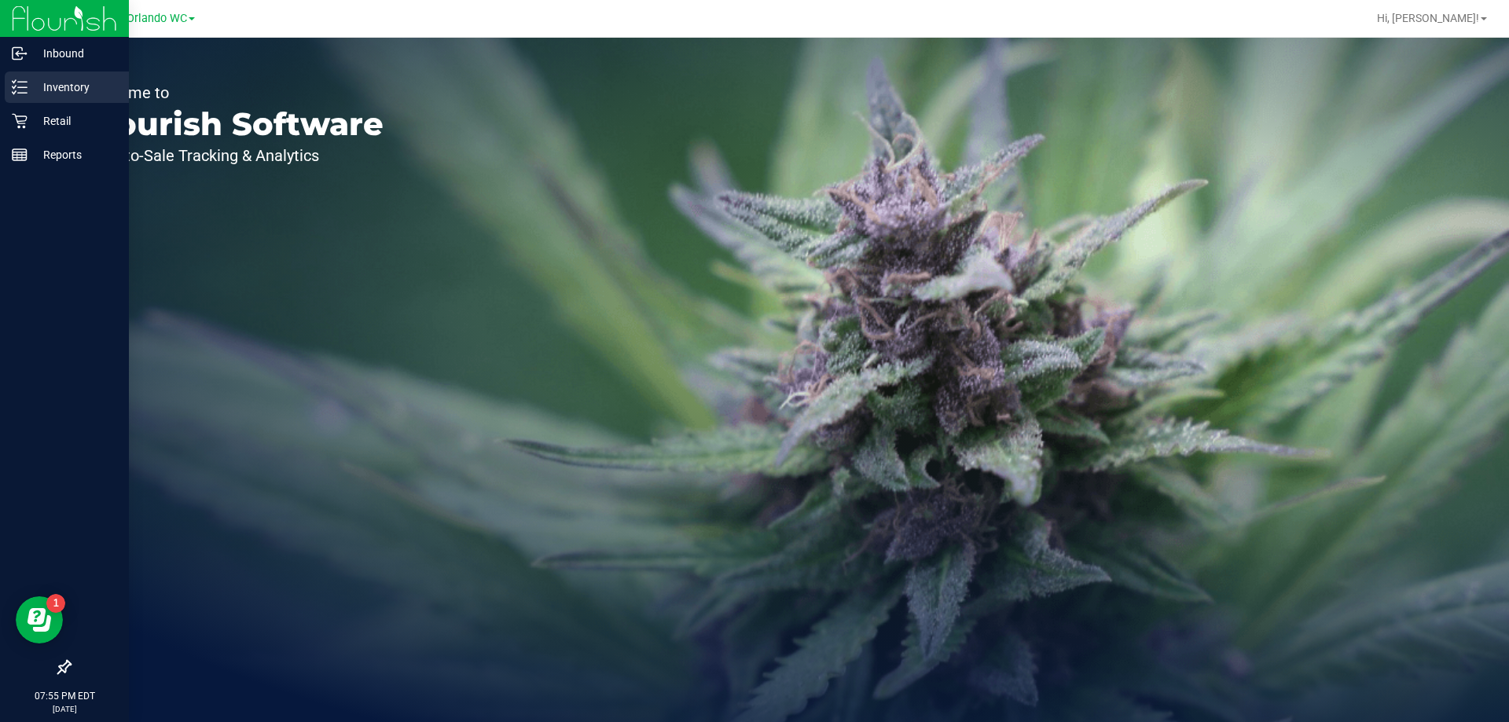
click at [27, 91] on icon at bounding box center [20, 87] width 16 height 16
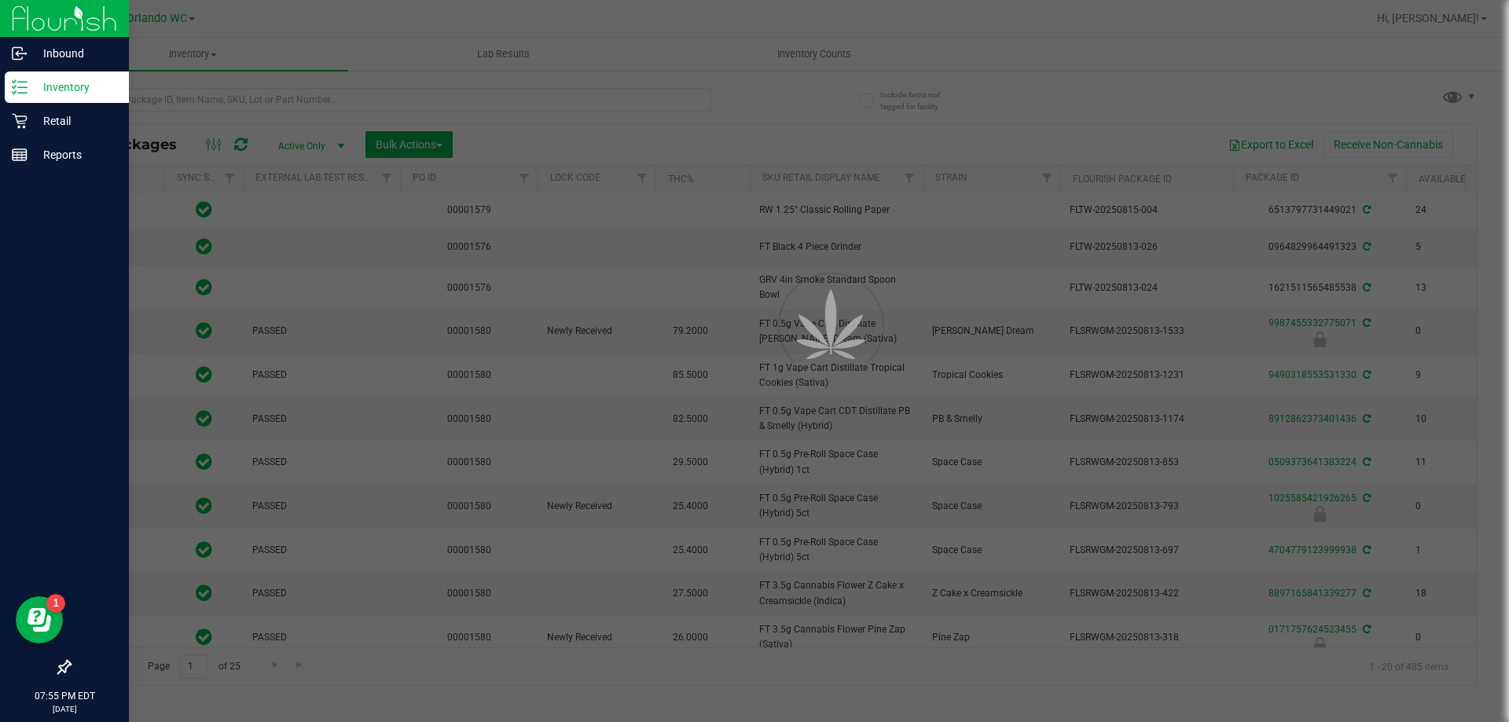
type input "2026-02-14"
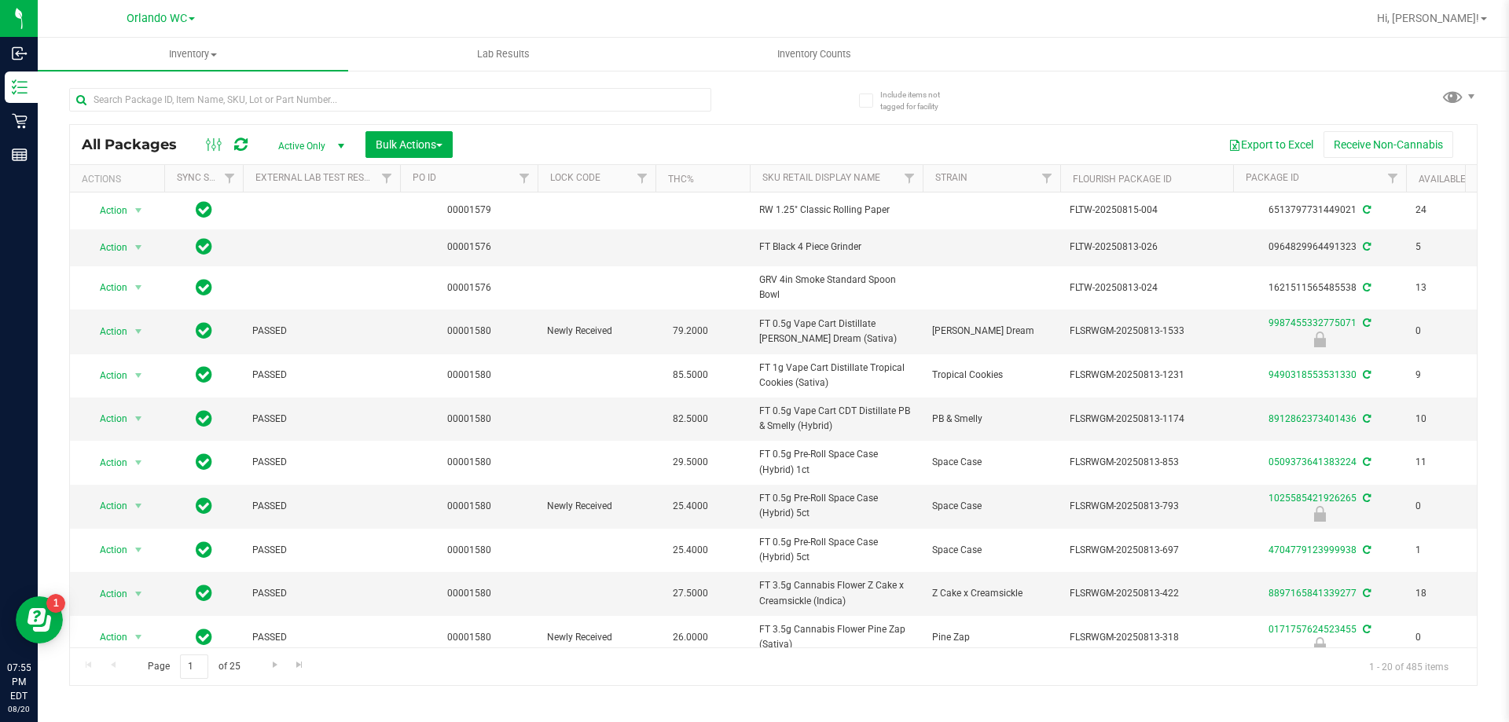
click at [195, 86] on div at bounding box center [421, 99] width 704 height 50
click at [195, 91] on input "text" at bounding box center [390, 100] width 642 height 24
type input "sbc"
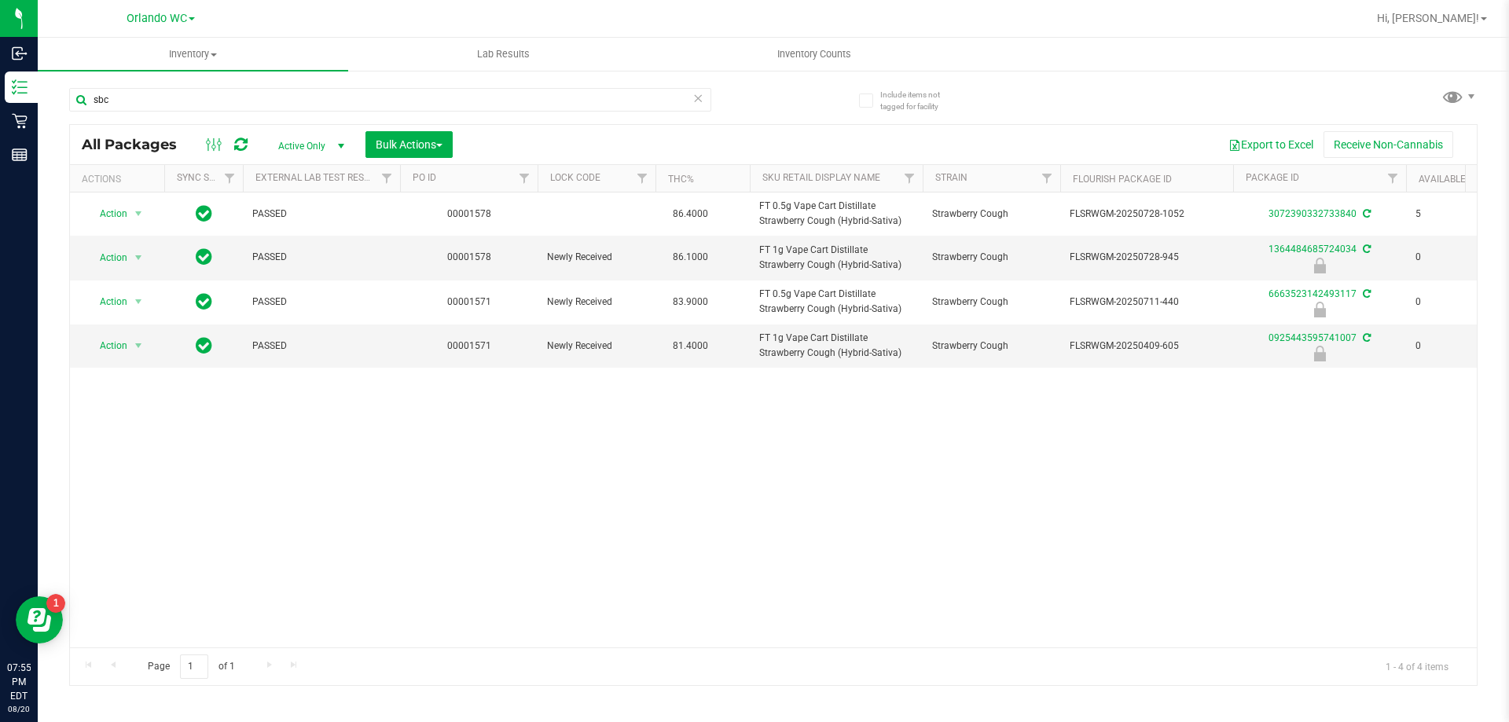
click at [290, 526] on div "Action Action Create package Edit attributes Global inventory Locate package Lo…" at bounding box center [773, 420] width 1407 height 455
drag, startPoint x: 862, startPoint y: 272, endPoint x: 765, endPoint y: 239, distance: 102.2
click at [765, 239] on td "FT 1g Vape Cart Distillate Strawberry Cough (Hybrid-Sativa)" at bounding box center [836, 258] width 173 height 44
click at [819, 603] on div "Action Action Create package Edit attributes Global inventory Locate package Lo…" at bounding box center [773, 420] width 1407 height 455
drag, startPoint x: 877, startPoint y: 269, endPoint x: 745, endPoint y: 255, distance: 132.0
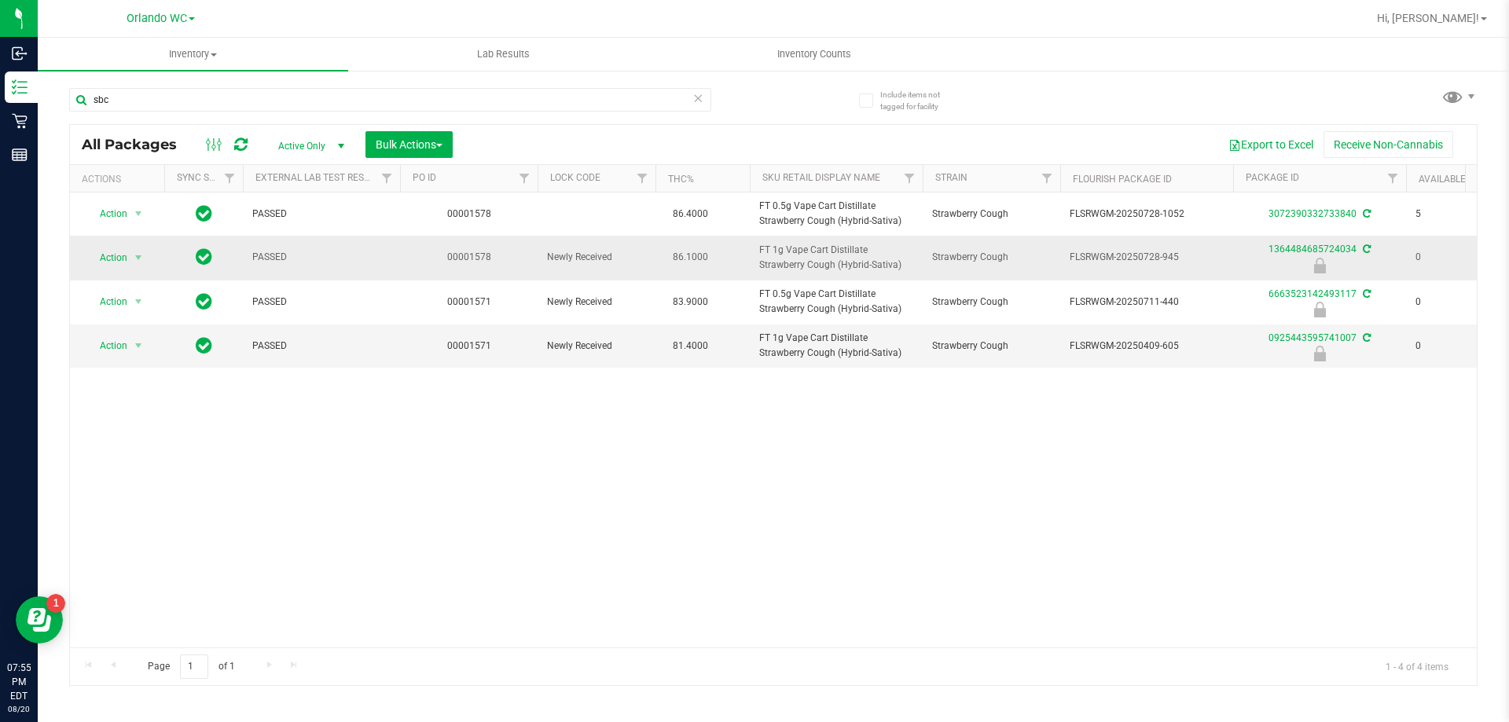
click at [745, 255] on tr "Action Action Edit attributes Global inventory Locate package Package audit log…" at bounding box center [1221, 258] width 2303 height 44
click at [745, 255] on td "86.1000" at bounding box center [703, 258] width 94 height 44
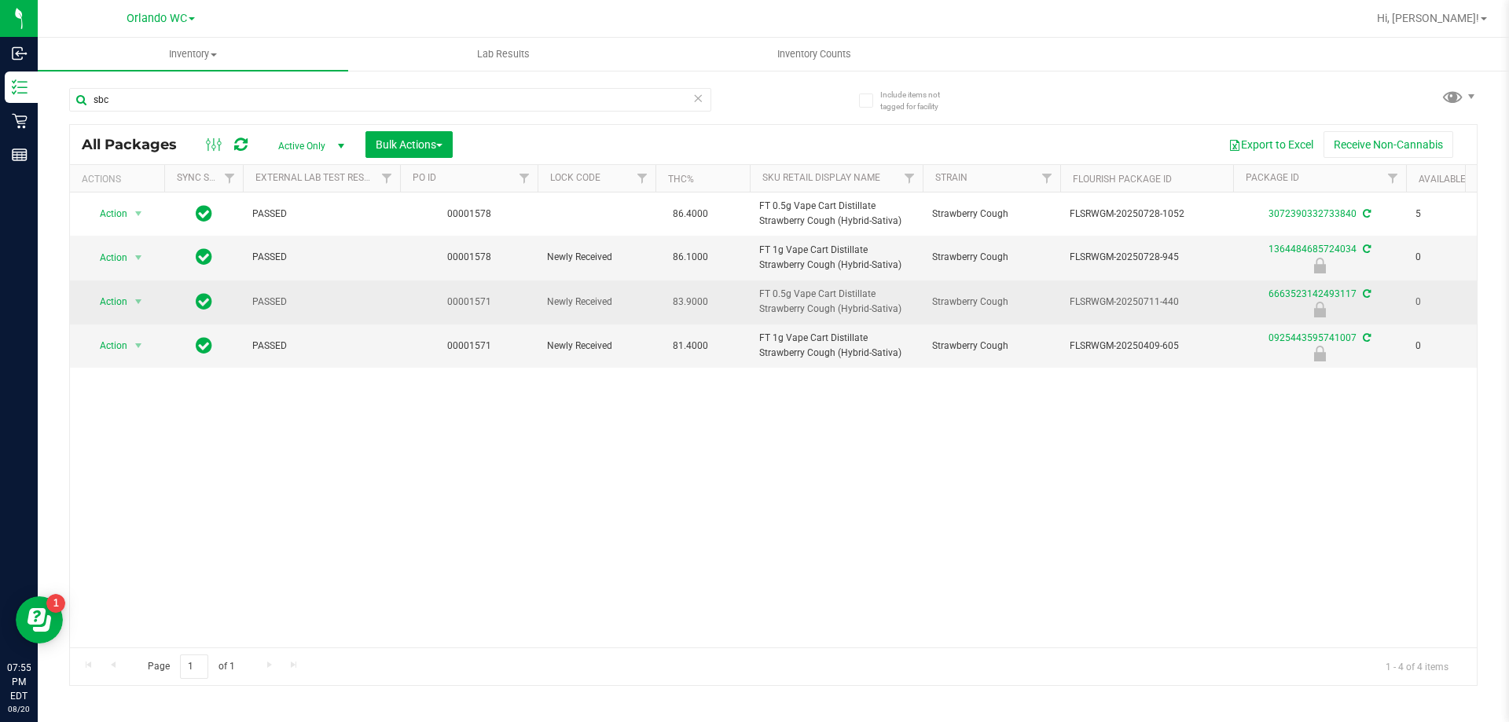
drag, startPoint x: 745, startPoint y: 255, endPoint x: 840, endPoint y: 286, distance: 100.2
click at [840, 286] on tbody "Action Action Create package Edit attributes Global inventory Locate package Lo…" at bounding box center [1221, 280] width 2303 height 175
click at [840, 286] on td "FT 0.5g Vape Cart Distillate Strawberry Cough (Hybrid-Sativa)" at bounding box center [836, 303] width 173 height 44
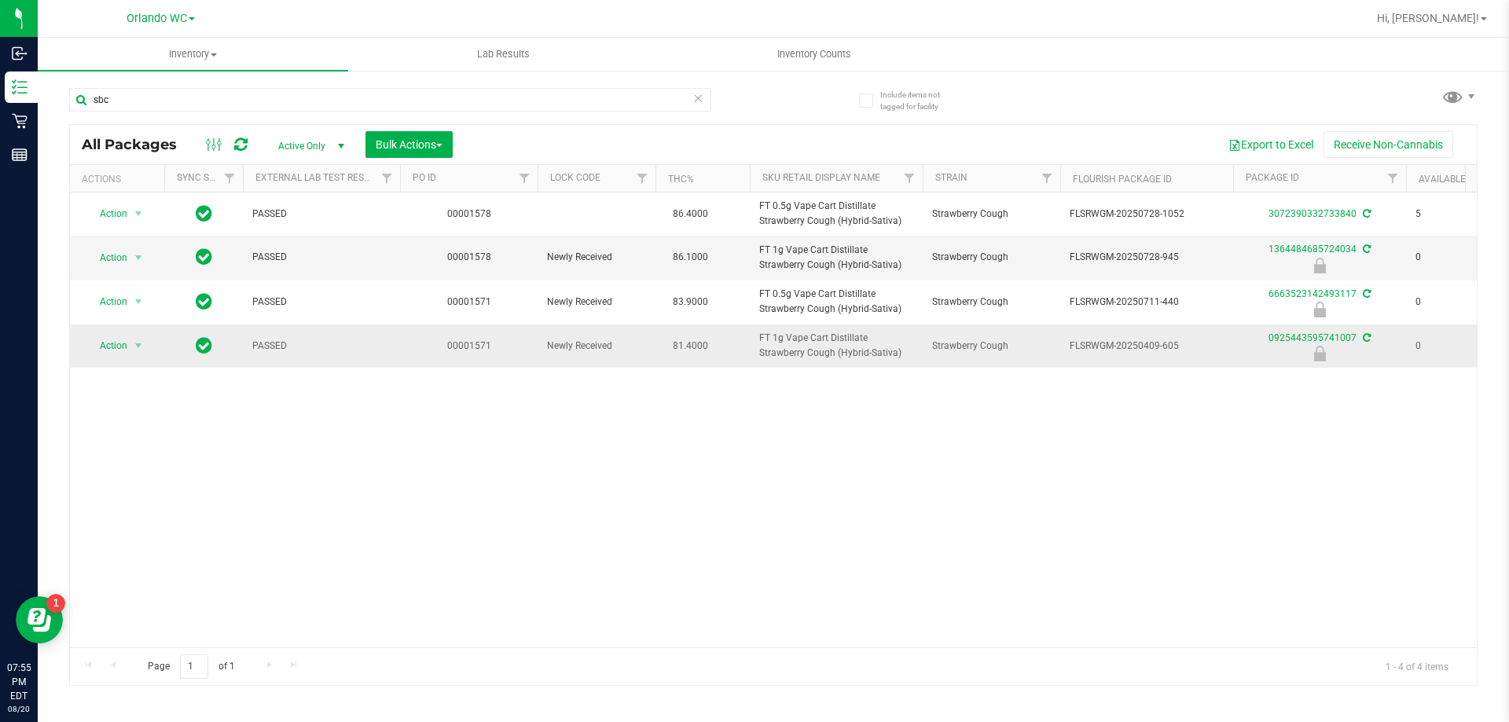
click at [844, 334] on span "FT 1g Vape Cart Distillate Strawberry Cough (Hybrid-Sativa)" at bounding box center [836, 346] width 154 height 30
click at [845, 397] on div "Action Action Create package Edit attributes Global inventory Locate package Lo…" at bounding box center [773, 420] width 1407 height 455
drag, startPoint x: 858, startPoint y: 258, endPoint x: 755, endPoint y: 259, distance: 103.0
click at [755, 259] on td "FT 1g Vape Cart Distillate Strawberry Cough (Hybrid-Sativa)" at bounding box center [836, 258] width 173 height 44
click at [815, 267] on span "FT 1g Vape Cart Distillate Strawberry Cough (Hybrid-Sativa)" at bounding box center [836, 258] width 154 height 30
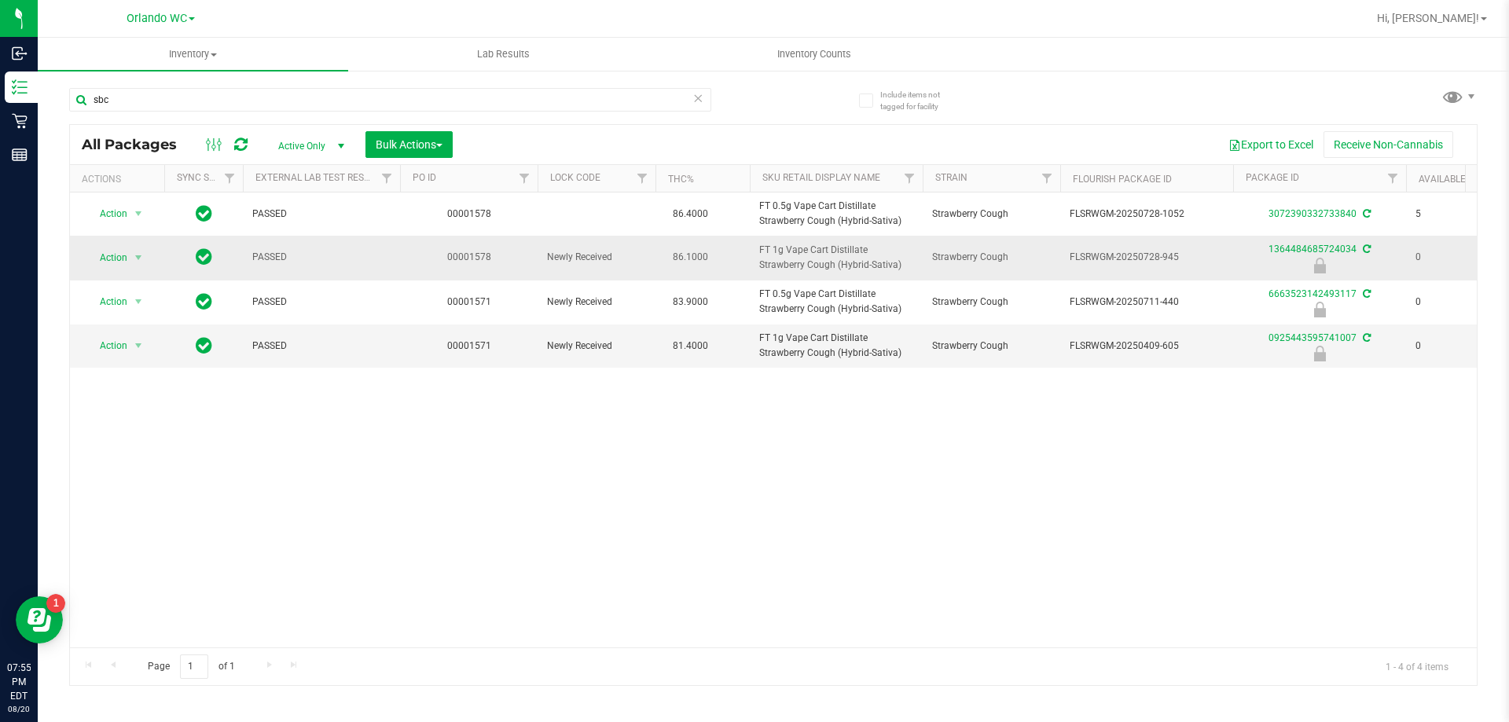
drag, startPoint x: 860, startPoint y: 267, endPoint x: 730, endPoint y: 260, distance: 130.7
click at [730, 260] on tr "Action Action Edit attributes Global inventory Locate package Package audit log…" at bounding box center [1221, 258] width 2303 height 44
copy tr "FT 1g Vape Cart Distillate Strawberry Cough (Hybrid-Sativa)"
click at [608, 669] on div "Page 1 of 1 1 - 4 of 4 items" at bounding box center [773, 667] width 1407 height 38
drag, startPoint x: 1160, startPoint y: 254, endPoint x: 1220, endPoint y: 248, distance: 60.9
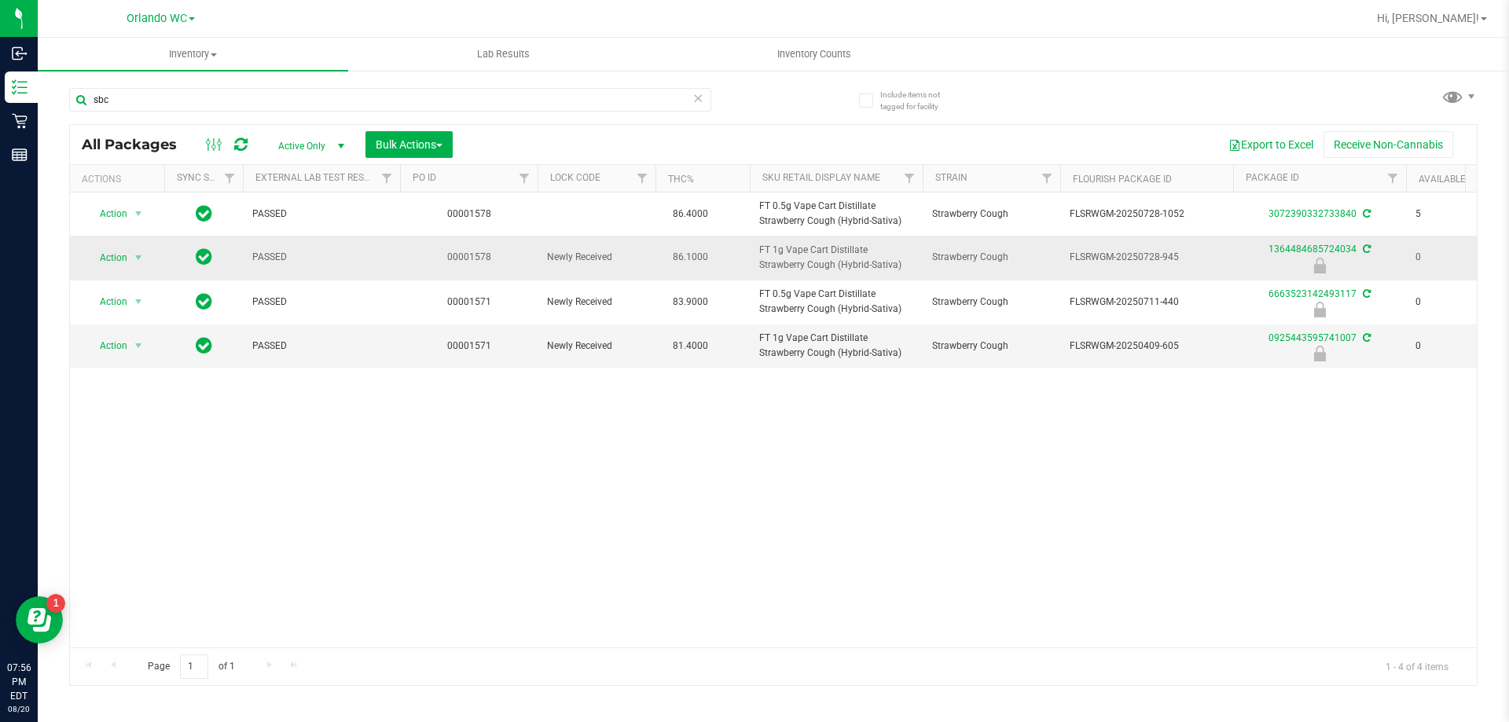
click at [1220, 248] on td "FLSRWGM-20250728-945" at bounding box center [1147, 258] width 173 height 44
copy span "-945"
click at [138, 507] on div "Action Action Create package Edit attributes Global inventory Locate package Lo…" at bounding box center [773, 420] width 1407 height 455
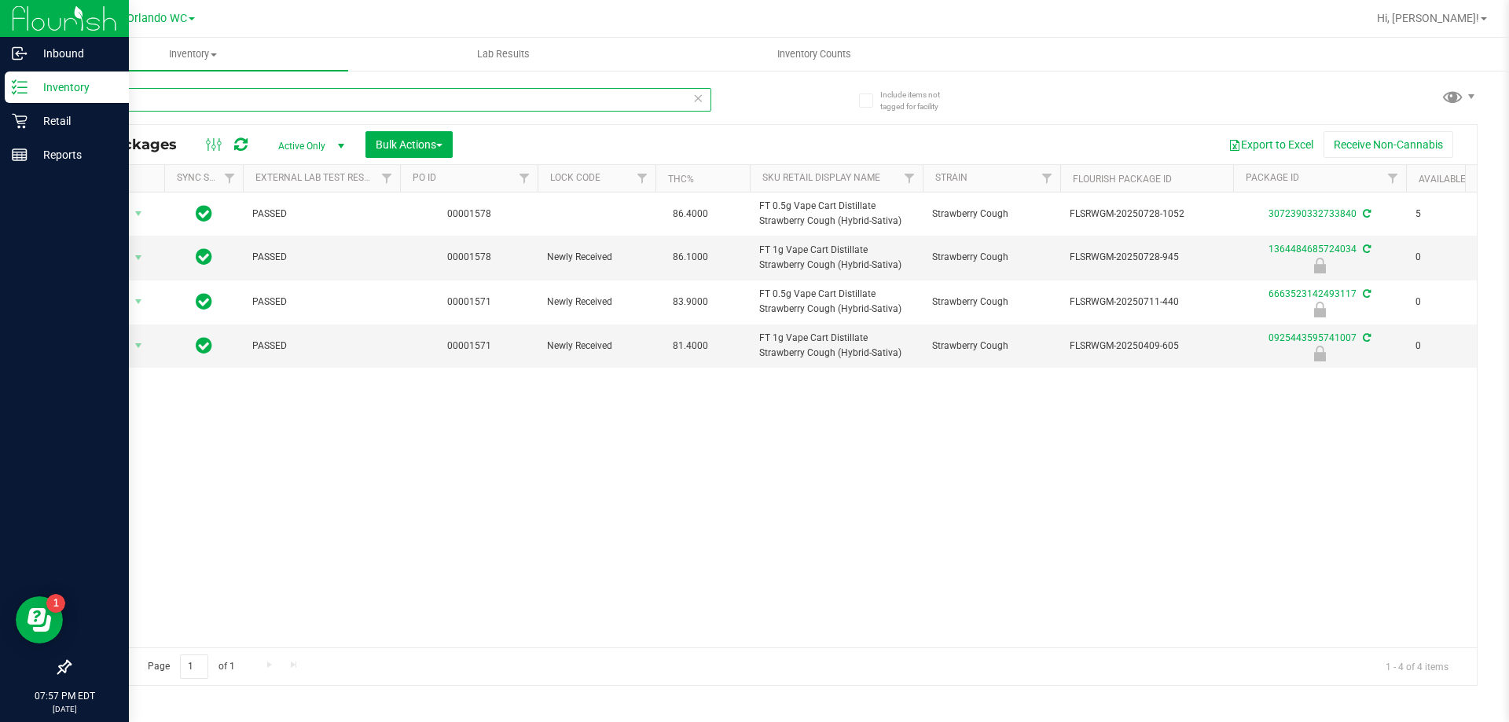
drag, startPoint x: 200, startPoint y: 101, endPoint x: 6, endPoint y: 102, distance: 194.2
click at [17, 100] on div "Inbound Inventory Retail Reports 07:57 PM EDT 08/20/2025 08/20 Orlando WC Hi, L…" at bounding box center [754, 361] width 1509 height 722
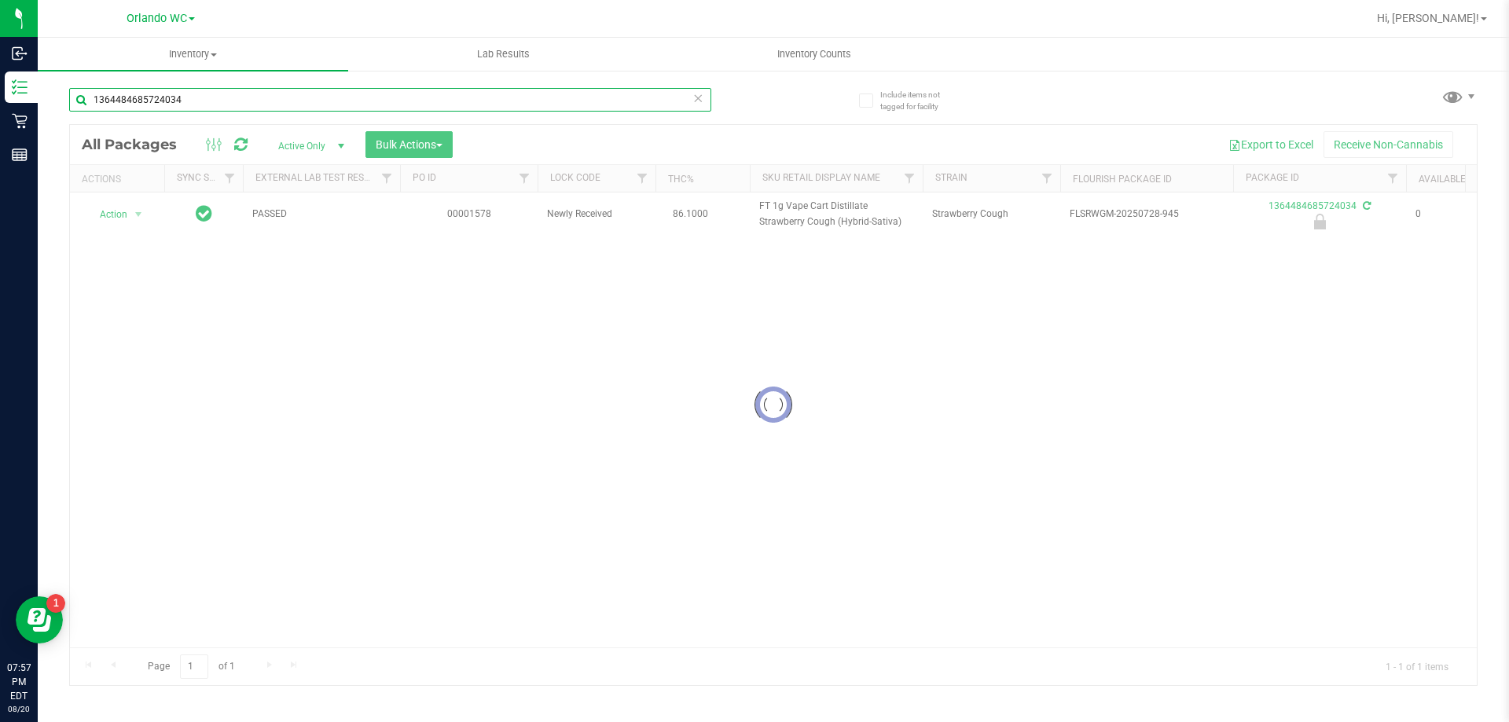
type input "1364484685724034"
click at [133, 211] on div at bounding box center [773, 405] width 1407 height 561
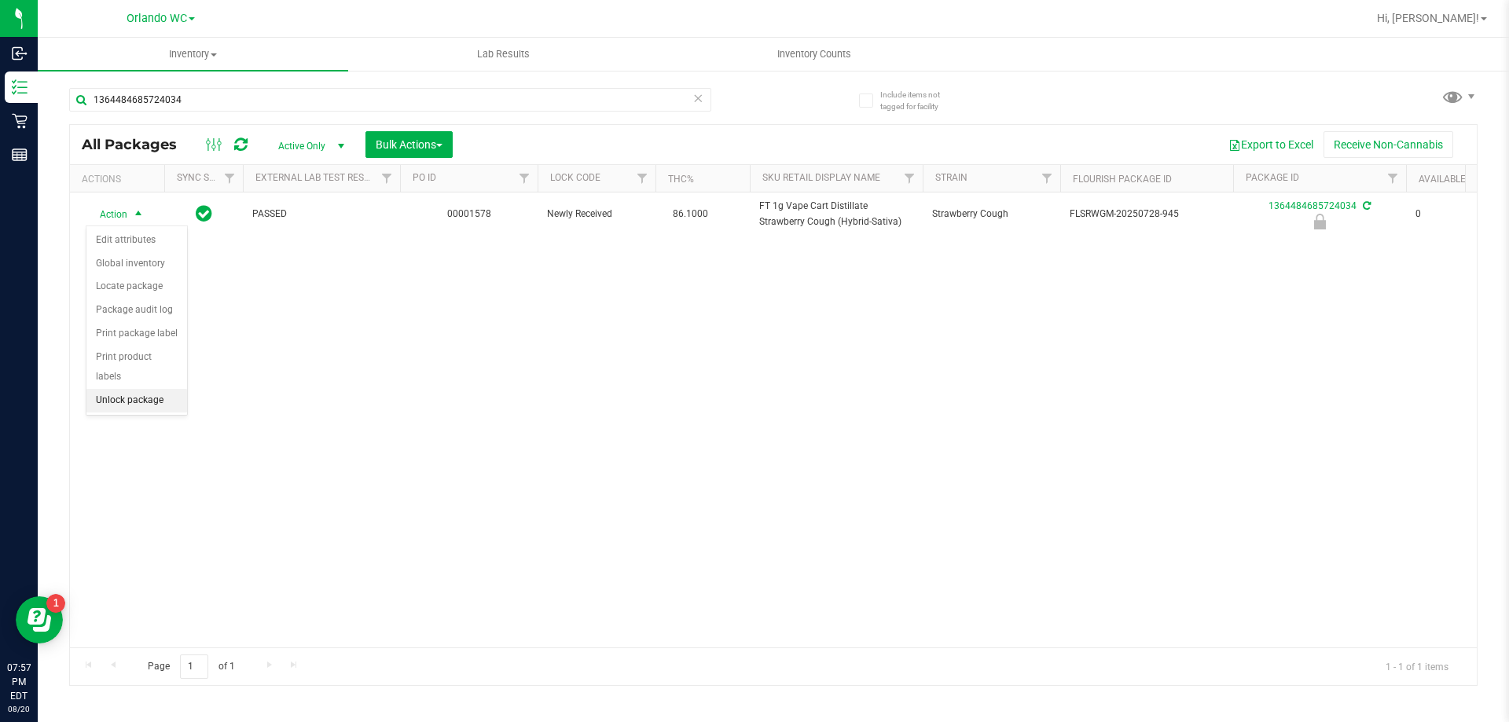
click at [147, 389] on li "Unlock package" at bounding box center [136, 401] width 101 height 24
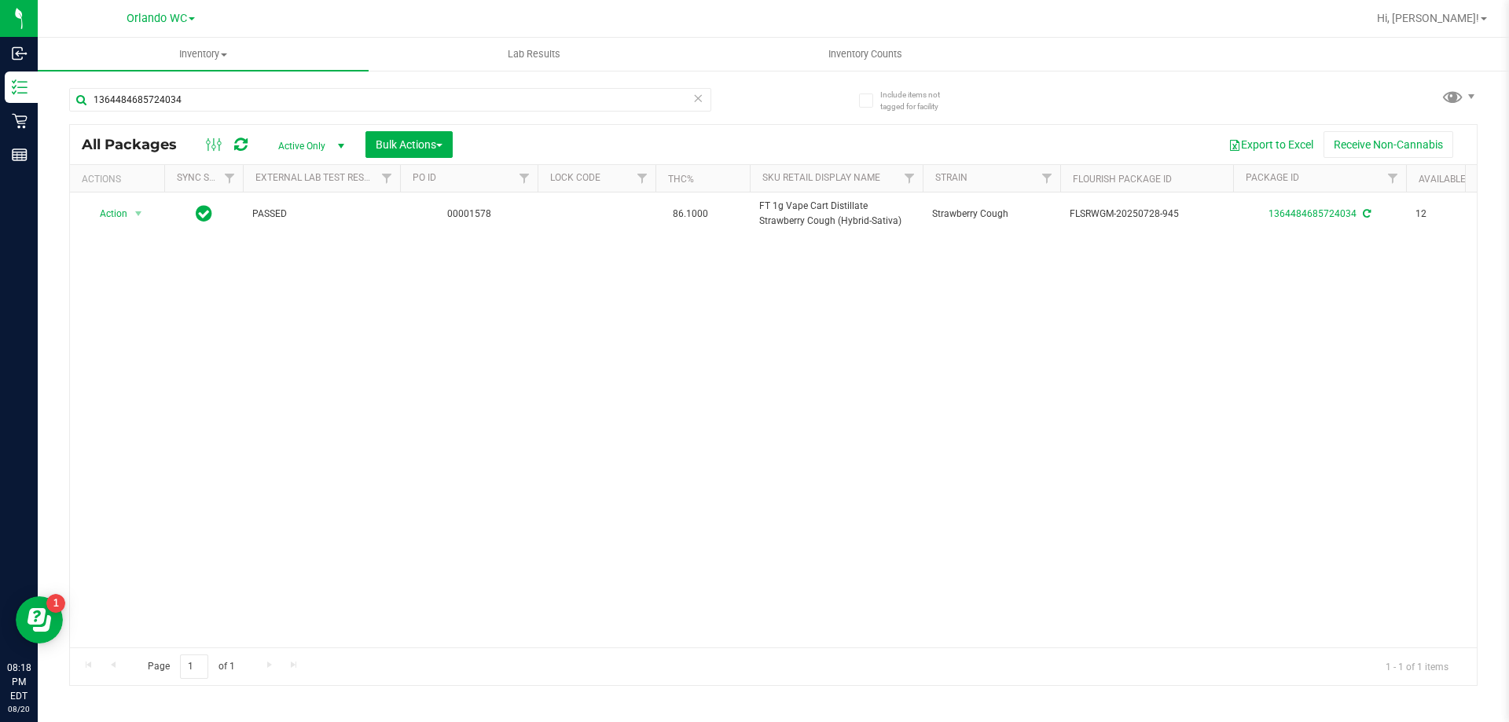
click at [110, 531] on div "Action Action Create package Edit attributes Global inventory Locate package Lo…" at bounding box center [773, 420] width 1407 height 455
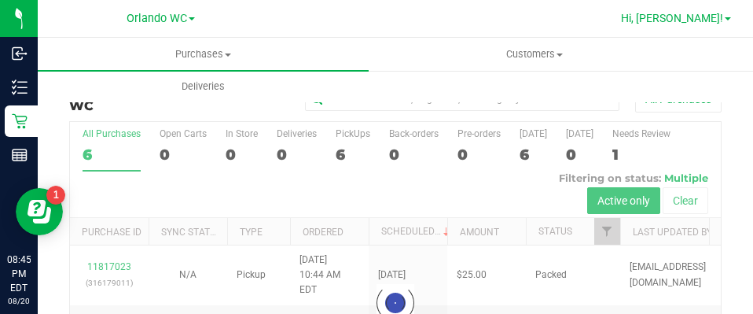
click at [721, 14] on span "Hi, [PERSON_NAME]!" at bounding box center [672, 18] width 102 height 13
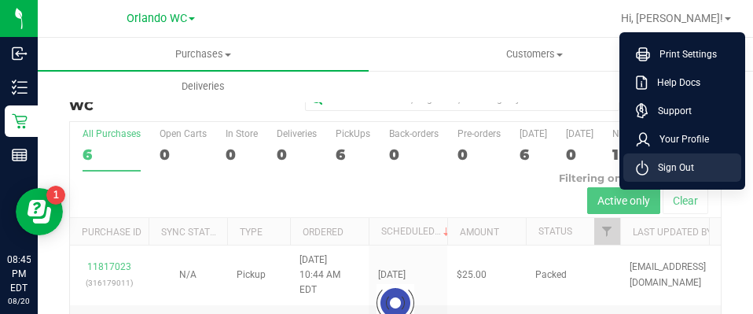
click at [693, 175] on li "Sign Out" at bounding box center [682, 167] width 118 height 28
